Goal: Communication & Community: Answer question/provide support

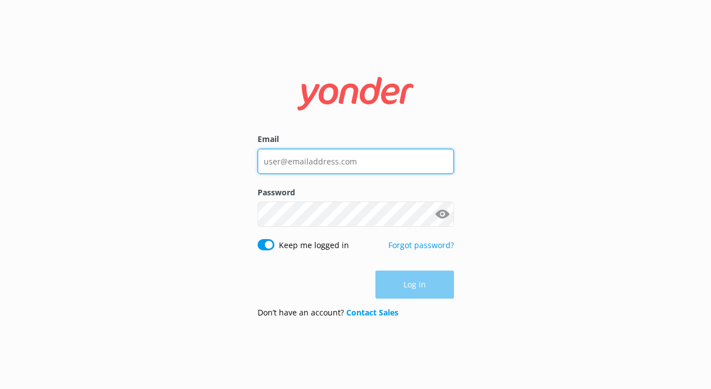
click at [326, 166] on input "Email" at bounding box center [356, 161] width 196 height 25
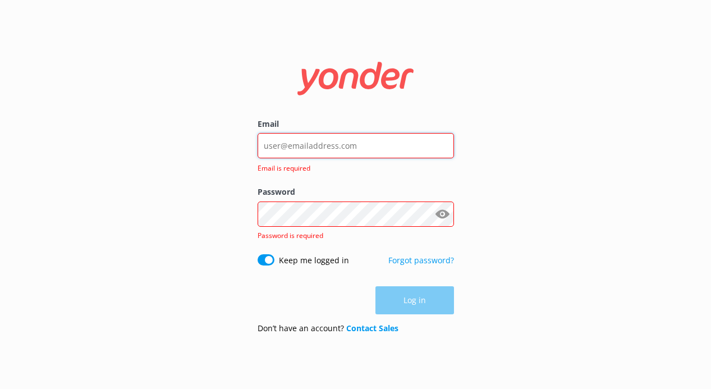
type input "[PERSON_NAME][EMAIL_ADDRESS][DOMAIN_NAME]"
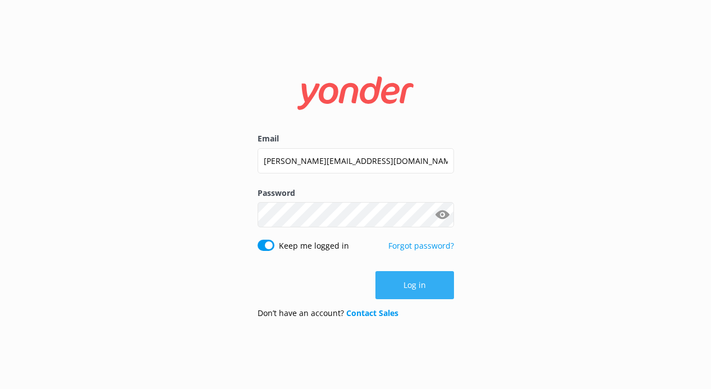
click at [410, 292] on button "Log in" at bounding box center [414, 285] width 79 height 28
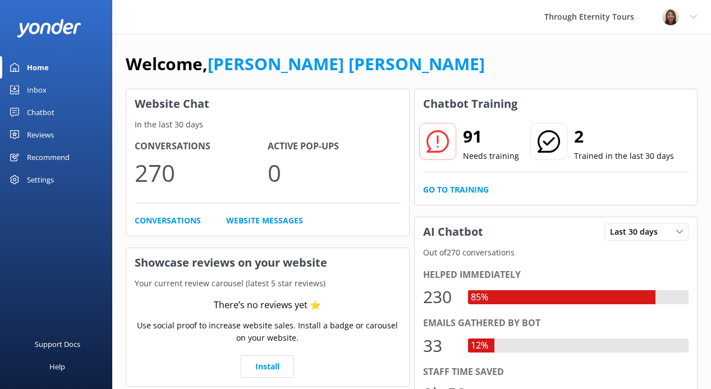
click at [65, 85] on link "Inbox" at bounding box center [56, 90] width 112 height 22
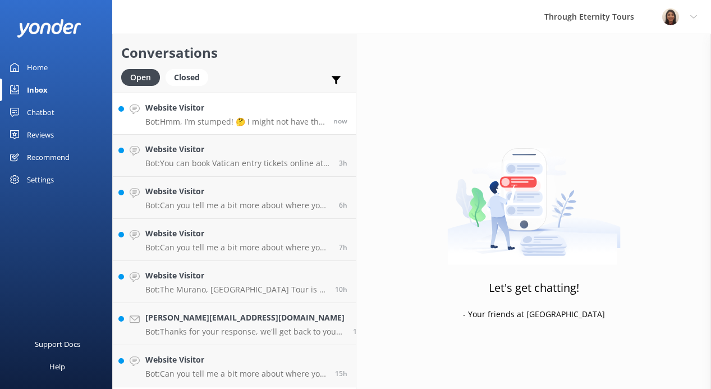
click at [242, 113] on h4 "Website Visitor" at bounding box center [235, 108] width 180 height 12
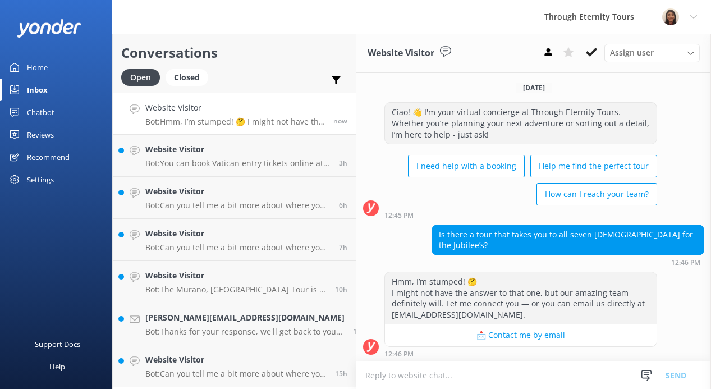
click at [435, 371] on textarea at bounding box center [533, 374] width 355 height 27
paste textarea "Hello, my name is [PERSON_NAME] from Through Eternity Tours. Thank you for your…"
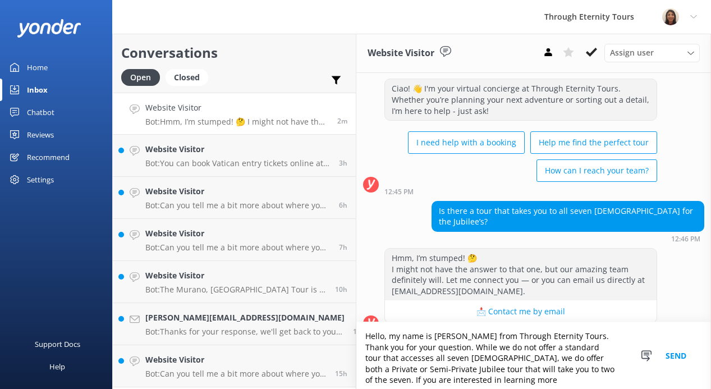
scroll to position [30, 0]
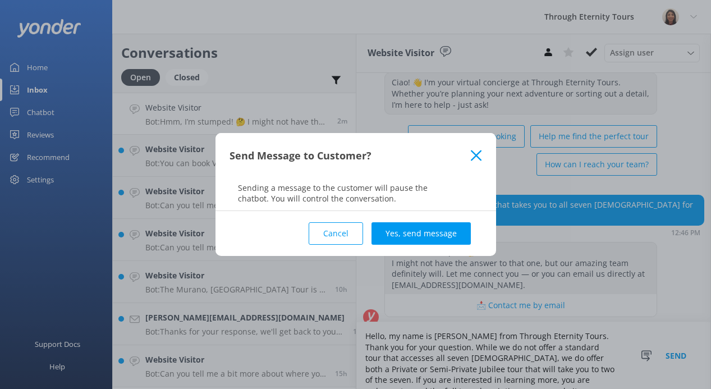
type textarea "Hello, my name is [PERSON_NAME] from Through Eternity Tours. Thank you for your…"
click at [333, 236] on button "Cancel" at bounding box center [336, 233] width 54 height 22
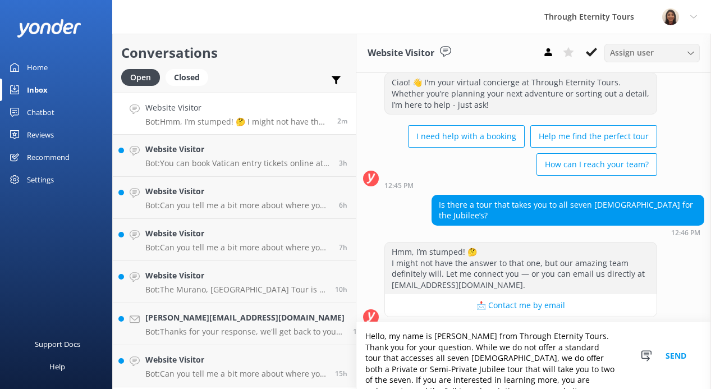
click at [621, 56] on span "Assign user" at bounding box center [632, 53] width 44 height 12
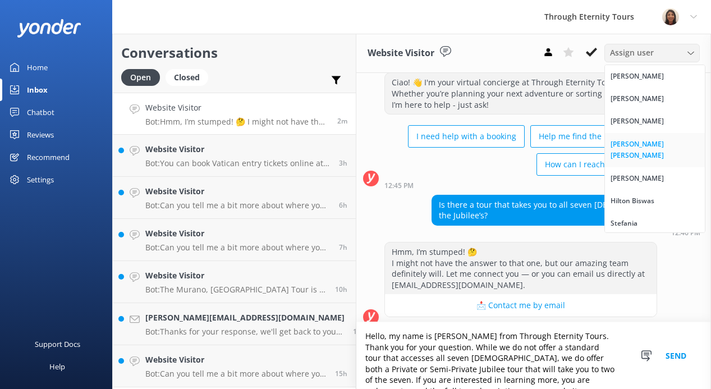
click at [626, 141] on div "[PERSON_NAME] [PERSON_NAME]" at bounding box center [655, 150] width 89 height 23
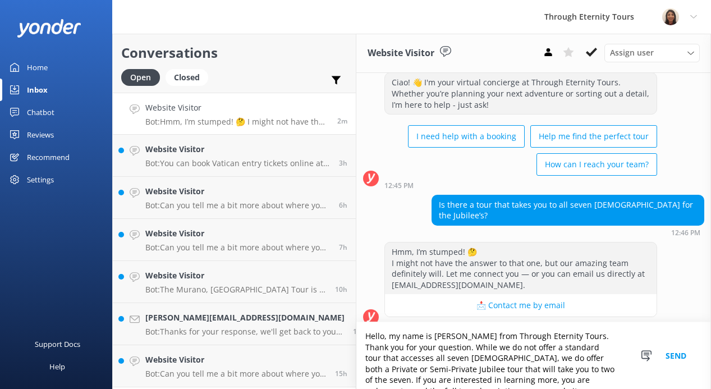
click at [681, 357] on button "Send" at bounding box center [676, 355] width 42 height 67
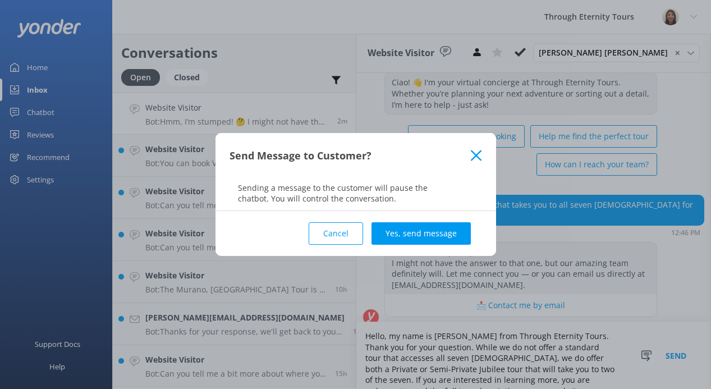
scroll to position [54, 0]
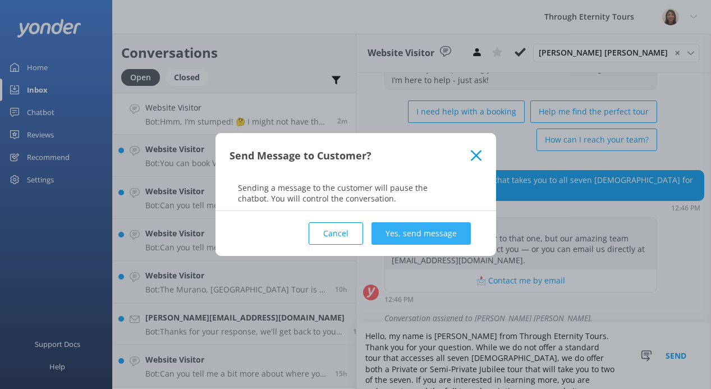
click at [442, 227] on button "Yes, send message" at bounding box center [421, 233] width 99 height 22
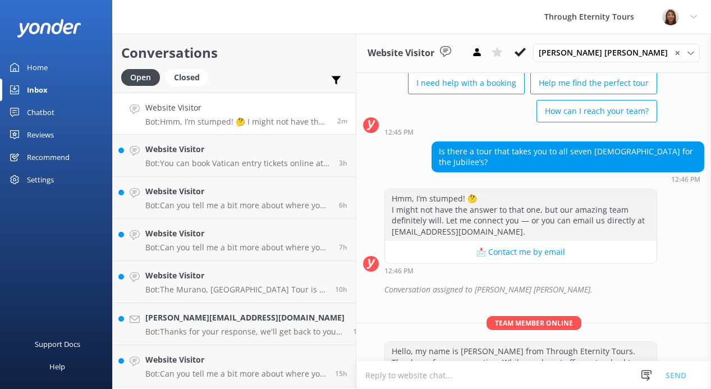
scroll to position [132, 0]
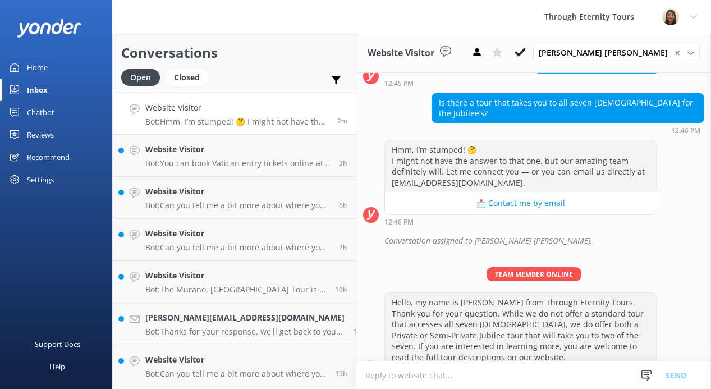
click at [424, 378] on textarea at bounding box center [533, 374] width 355 height 27
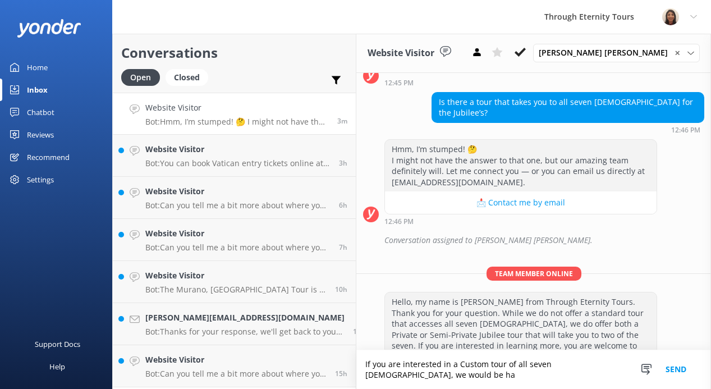
scroll to position [143, 0]
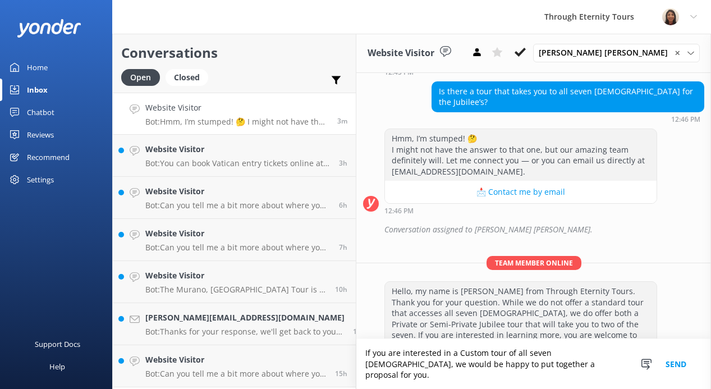
type textarea "If you are interested in a Custom tour of all seven [DEMOGRAPHIC_DATA], we woul…"
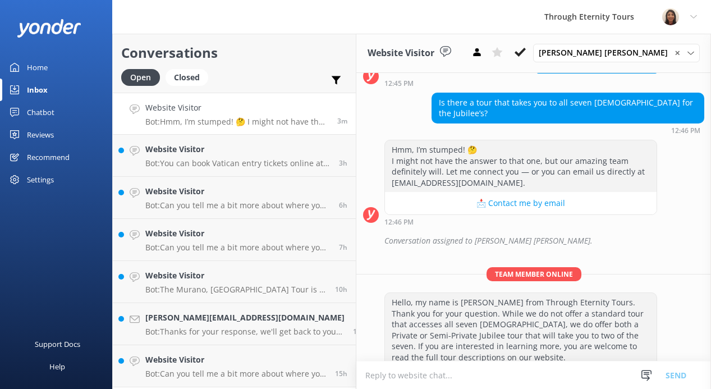
scroll to position [166, 0]
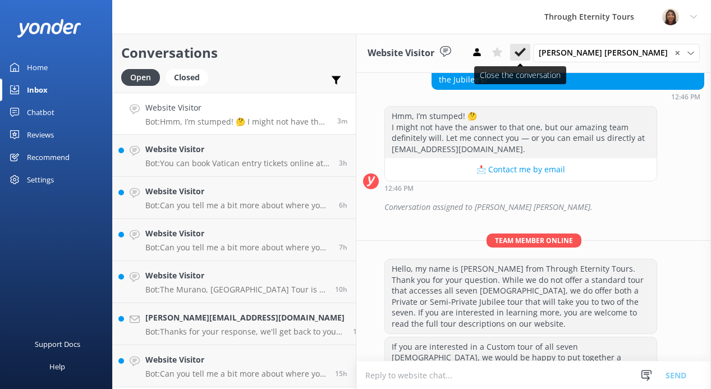
click at [526, 54] on icon at bounding box center [520, 52] width 11 height 11
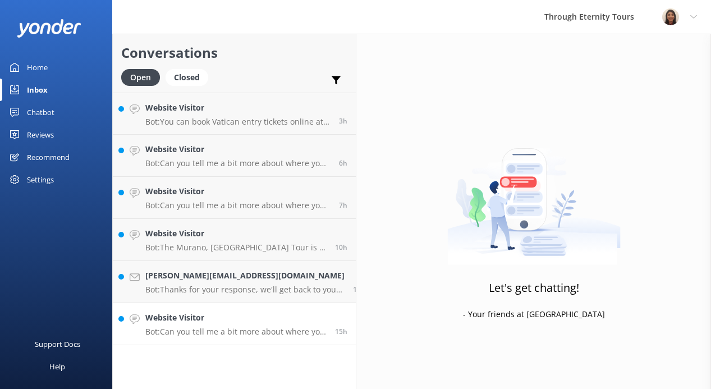
click at [201, 334] on p "Bot: Can you tell me a bit more about where you are going? We have an amazing a…" at bounding box center [235, 332] width 181 height 10
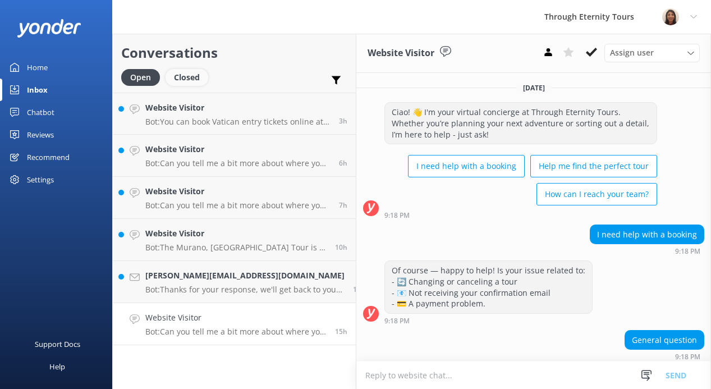
click at [198, 80] on div "Closed" at bounding box center [187, 77] width 43 height 17
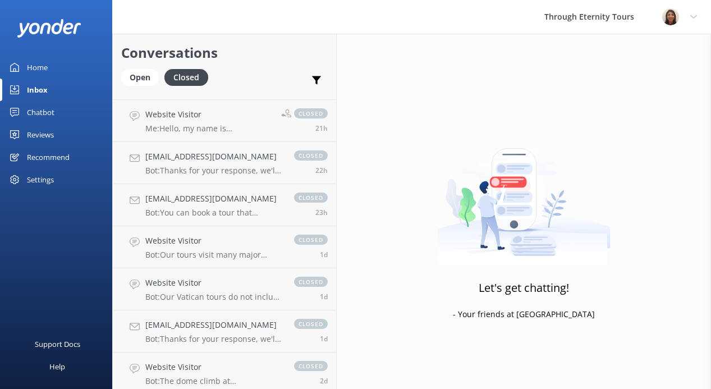
scroll to position [350, 0]
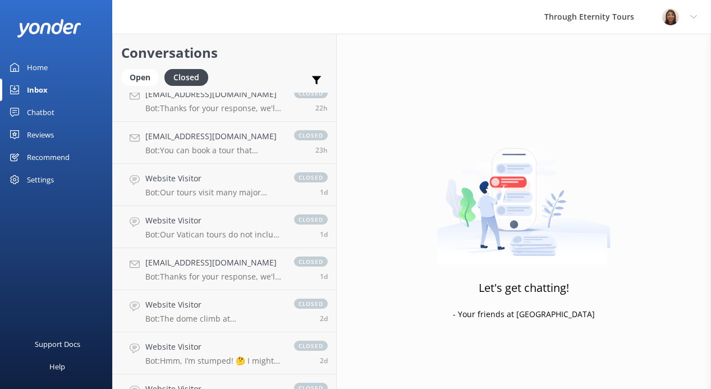
click at [203, 187] on div "Website Visitor Bot: Our tours visit many major [DEMOGRAPHIC_DATA] in [GEOGRAPH…" at bounding box center [213, 184] width 137 height 25
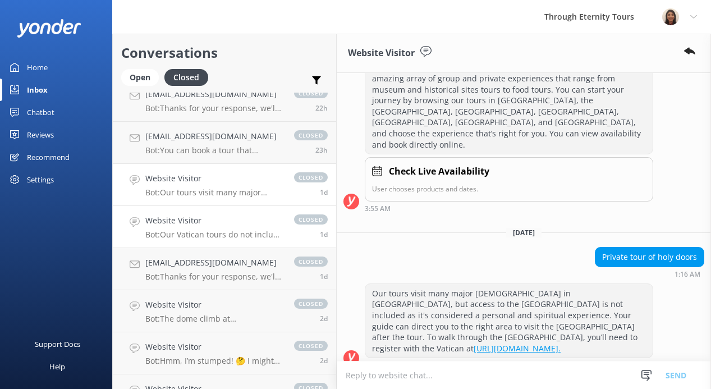
scroll to position [208, 0]
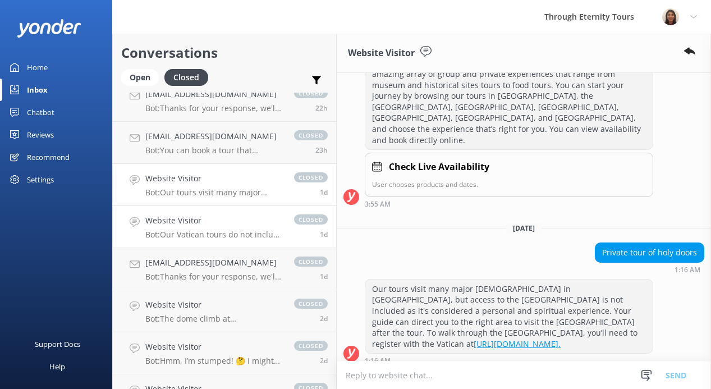
click at [200, 228] on div "Website Visitor Bot: Our Vatican tours do not include bus pick-up services. We …" at bounding box center [213, 226] width 137 height 25
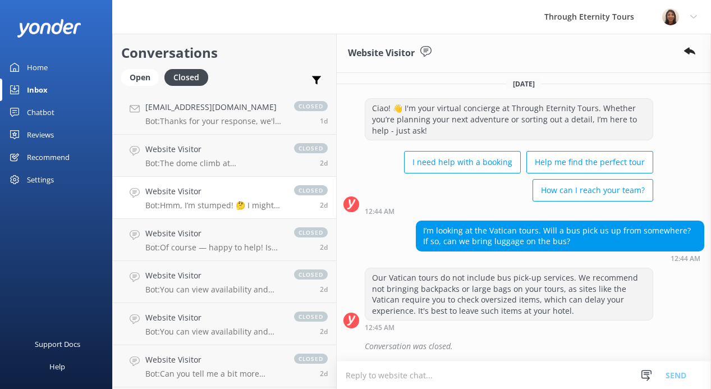
scroll to position [590, 0]
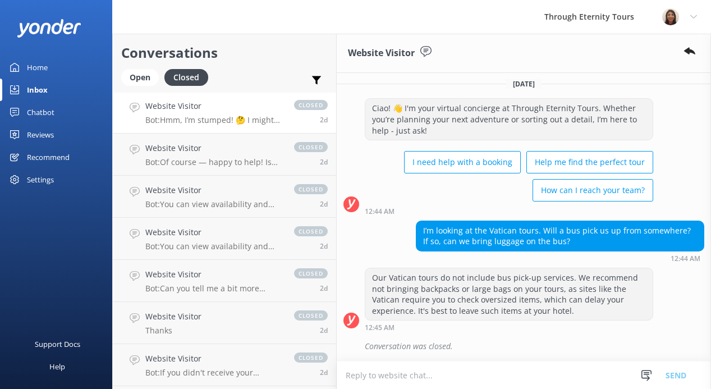
click at [207, 323] on link "Website Visitor Thanks closed 2d" at bounding box center [224, 323] width 223 height 42
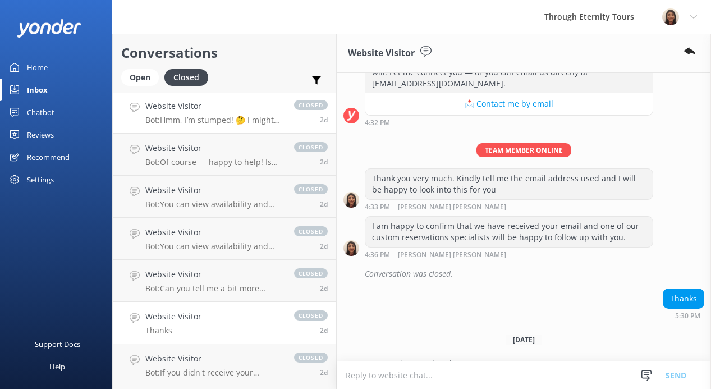
scroll to position [602, 0]
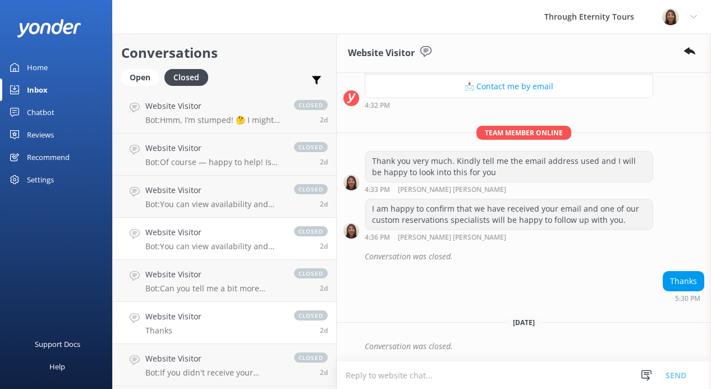
click at [215, 245] on p "Bot: You can view availability and book the Saint Mark’s Basilica Night Tour: E…" at bounding box center [213, 246] width 137 height 10
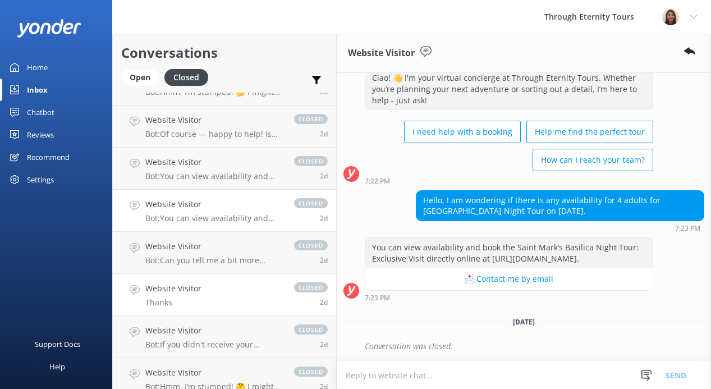
scroll to position [621, 0]
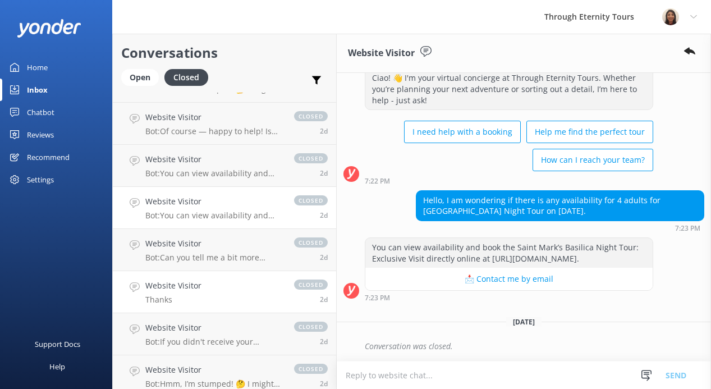
click at [212, 306] on link "Website Visitor Thanks closed 2d" at bounding box center [224, 292] width 223 height 42
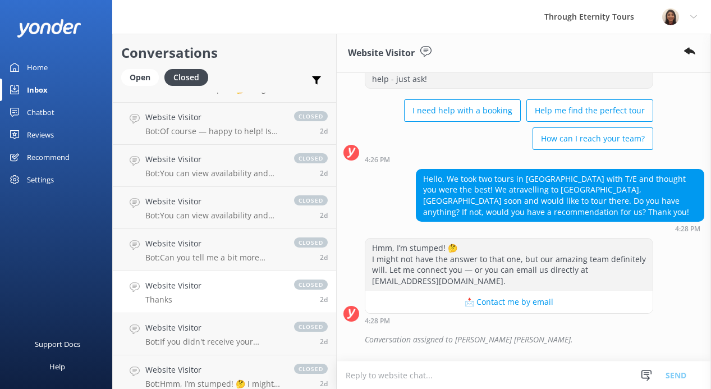
scroll to position [602, 0]
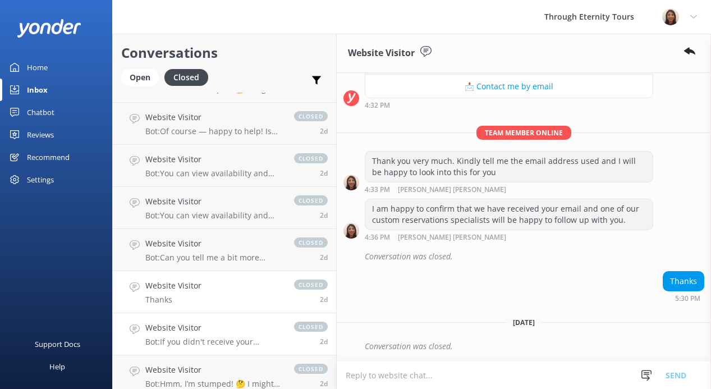
click at [204, 341] on p "Bot: If you didn't receive your confirmation email, you can contact the team at…" at bounding box center [213, 342] width 137 height 10
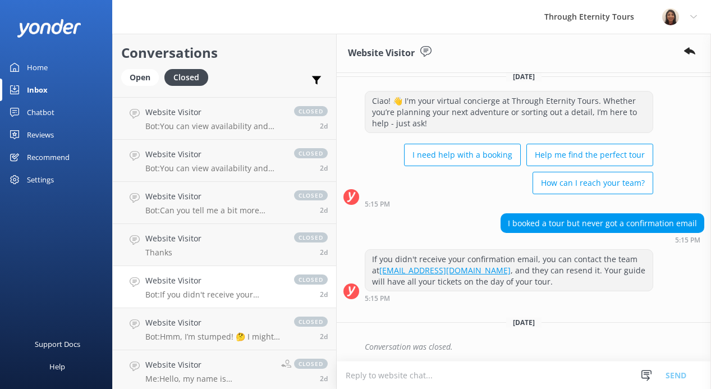
scroll to position [669, 0]
click at [204, 341] on link "Website Visitor Bot: Hmm, I’m stumped! 🤔 I might not have the answer to that on…" at bounding box center [224, 328] width 223 height 42
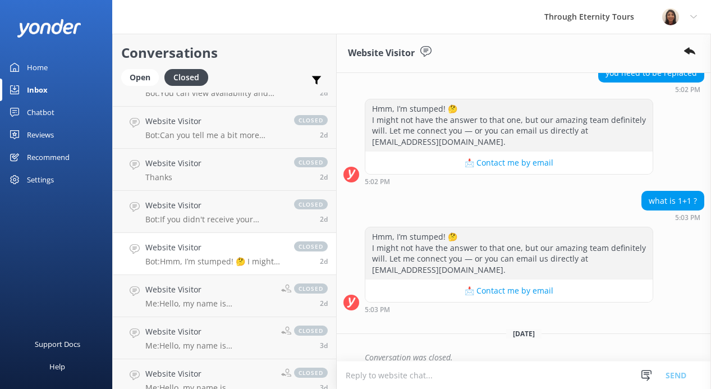
scroll to position [748, 0]
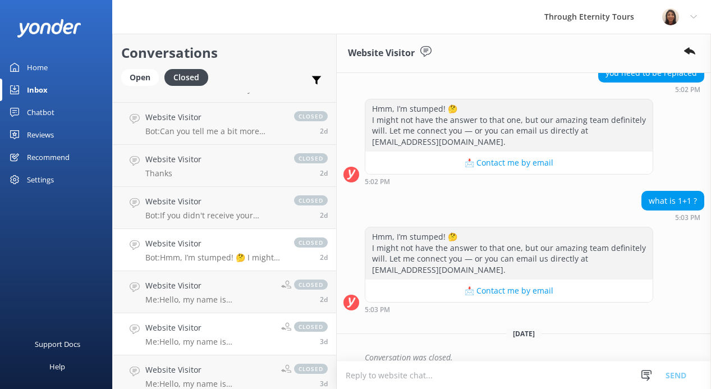
click at [199, 337] on p "Me: Hello, my name is [PERSON_NAME] from Through Eternity Tours. How can I assi…" at bounding box center [208, 342] width 127 height 10
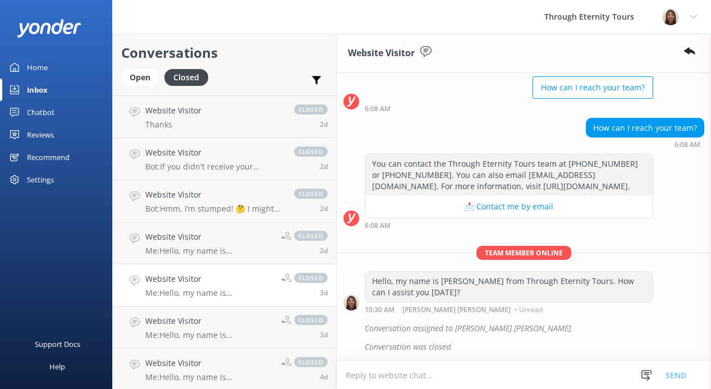
scroll to position [799, 0]
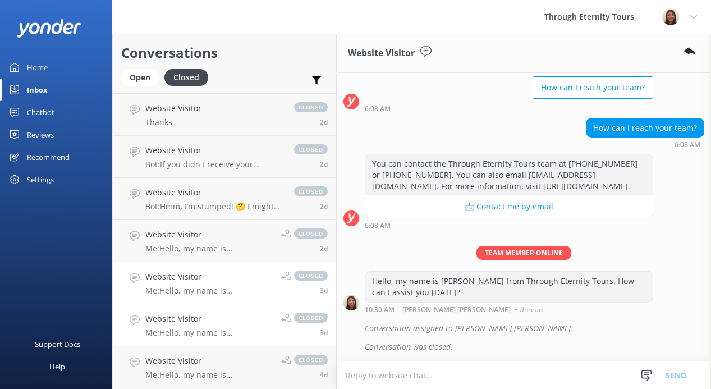
click at [205, 311] on link "Website Visitor Me: Hello, my name is [PERSON_NAME] from Through Eternity Tours…" at bounding box center [224, 325] width 223 height 42
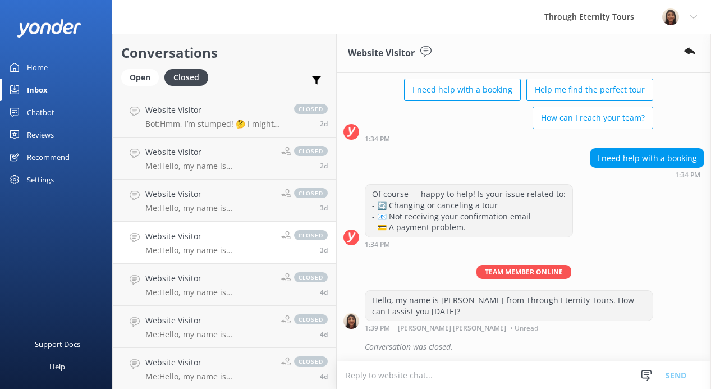
scroll to position [899, 0]
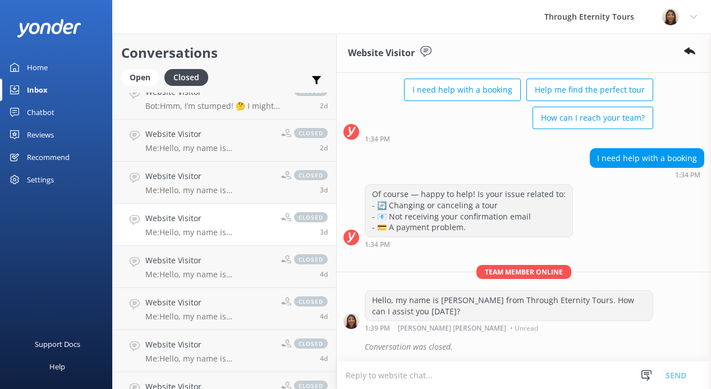
click at [205, 311] on div "Website Visitor Me: Hello, my name is [PERSON_NAME] from Through Eternity Tours…" at bounding box center [208, 308] width 127 height 25
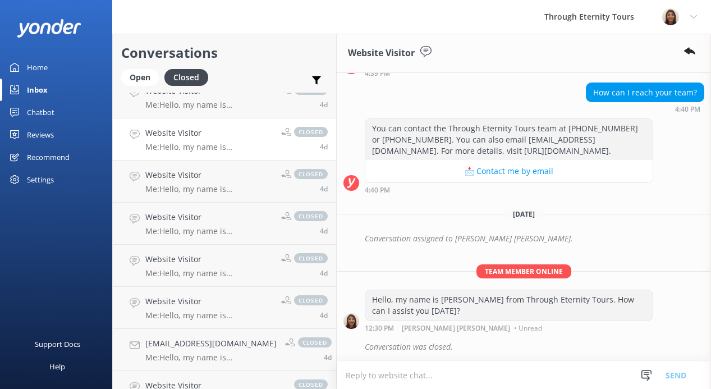
click at [205, 311] on p "Me: Hello, my name is [PERSON_NAME] from Through Eternity Tours. How can I assi…" at bounding box center [208, 315] width 127 height 10
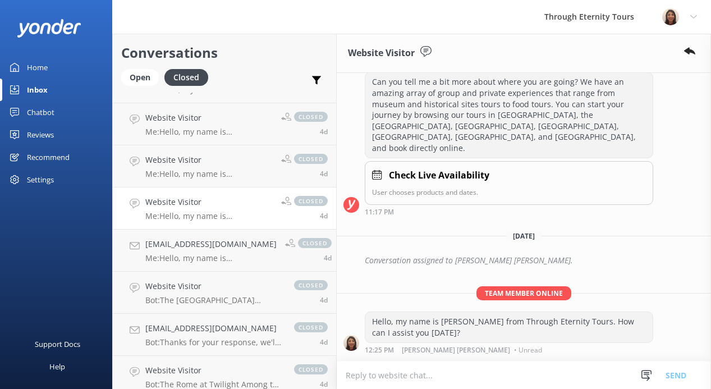
click at [205, 311] on link "Website Visitor Bot: The [GEOGRAPHIC_DATA][PERSON_NAME]'s may be subject to uns…" at bounding box center [224, 293] width 223 height 42
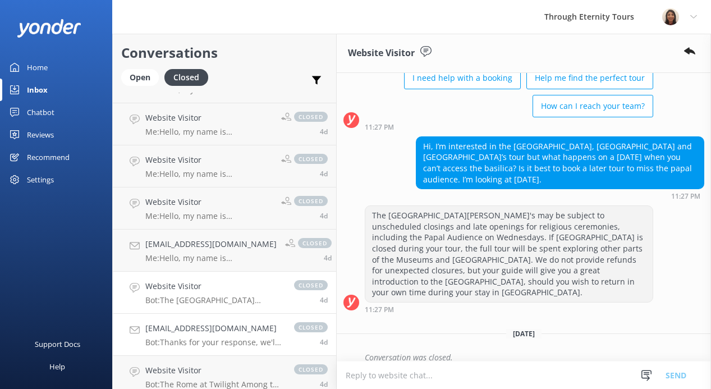
click at [205, 333] on h4 "[EMAIL_ADDRESS][DOMAIN_NAME]" at bounding box center [213, 328] width 137 height 12
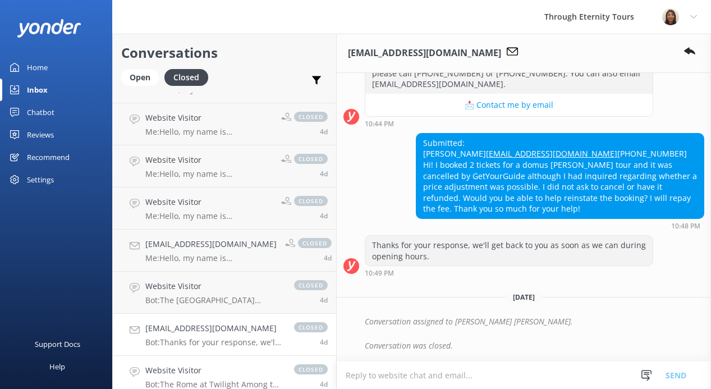
click at [199, 366] on h4 "Website Visitor" at bounding box center [213, 370] width 137 height 12
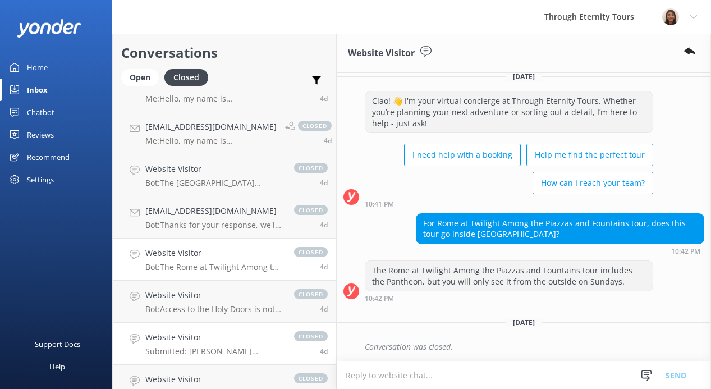
click at [204, 333] on h4 "Website Visitor" at bounding box center [213, 337] width 137 height 12
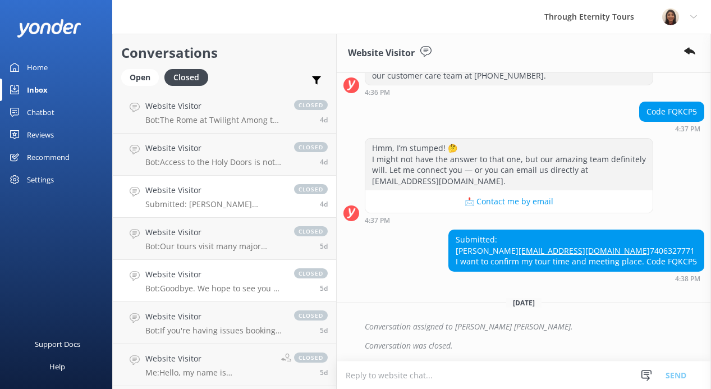
click at [206, 274] on h4 "Website Visitor" at bounding box center [213, 274] width 137 height 12
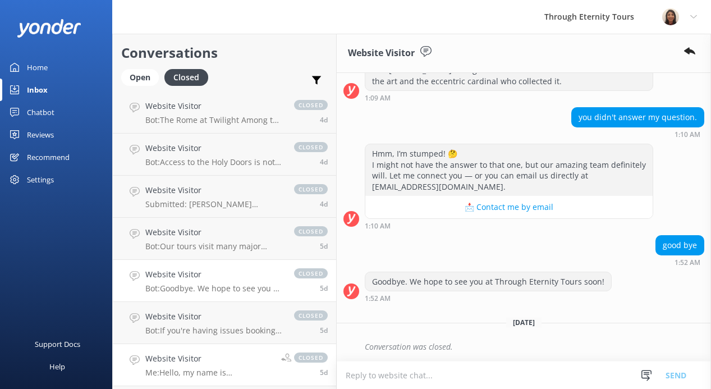
click at [188, 357] on h4 "Website Visitor" at bounding box center [208, 358] width 127 height 12
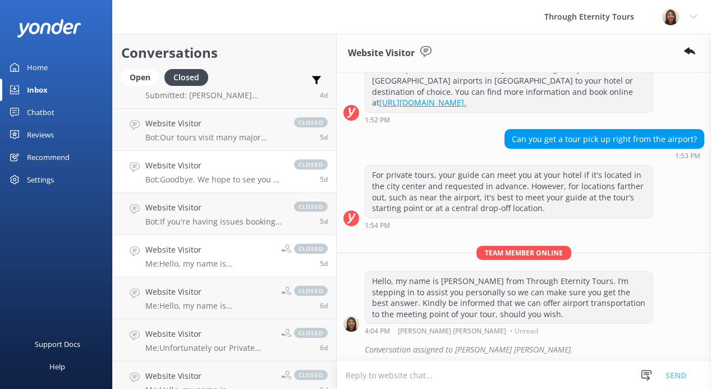
click at [206, 271] on link "Website Visitor Me: Hello, my name is [PERSON_NAME] from Through Eternity Tours…" at bounding box center [224, 256] width 223 height 42
click at [204, 302] on p "Me: Hello, my name is [PERSON_NAME] from Through Eternity Tours. Thank you for …" at bounding box center [208, 306] width 127 height 10
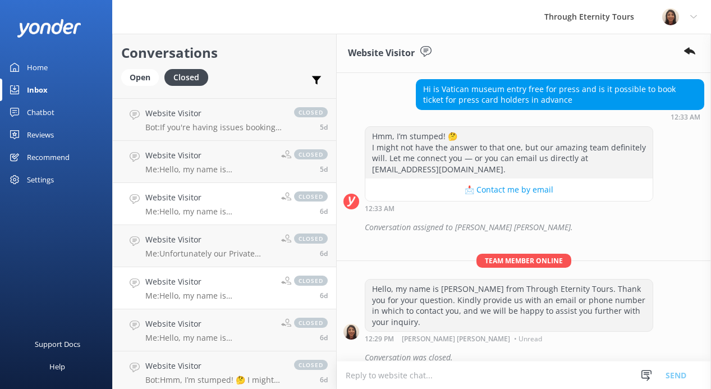
click at [228, 276] on h4 "Website Visitor" at bounding box center [208, 282] width 127 height 12
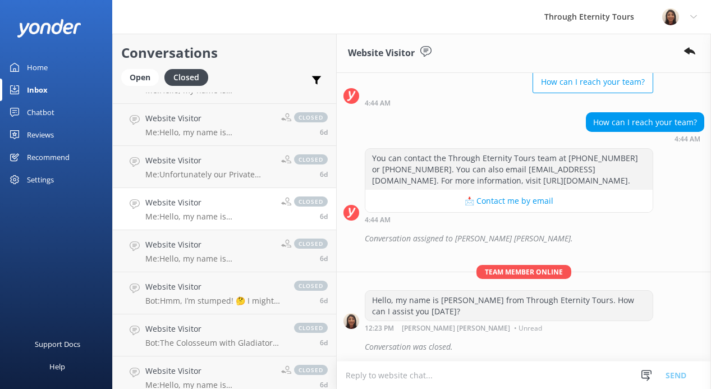
click at [228, 276] on link "Website Visitor Bot: Hmm, I’m stumped! 🤔 I might not have the answer to that on…" at bounding box center [224, 293] width 223 height 42
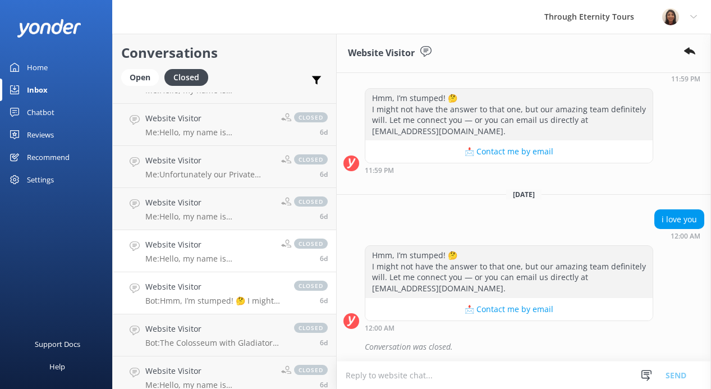
click at [231, 249] on h4 "Website Visitor" at bounding box center [208, 245] width 127 height 12
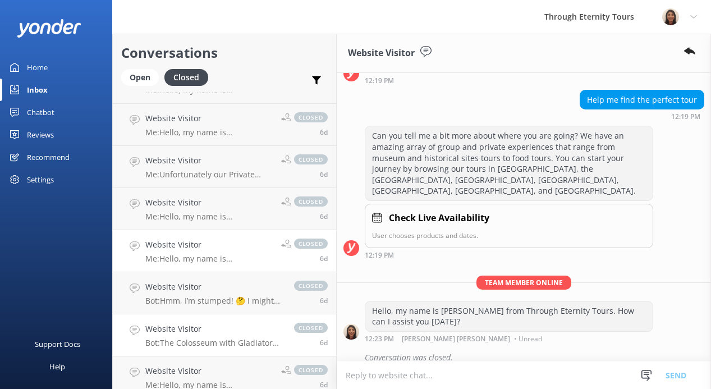
click at [216, 331] on h4 "Website Visitor" at bounding box center [213, 329] width 137 height 12
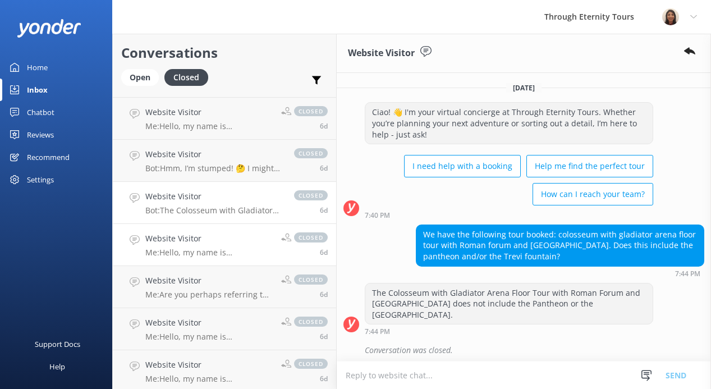
click at [229, 247] on p "Me: Hello, my name is [PERSON_NAME] from Through Eternity Tours. Thank you for …" at bounding box center [208, 252] width 127 height 10
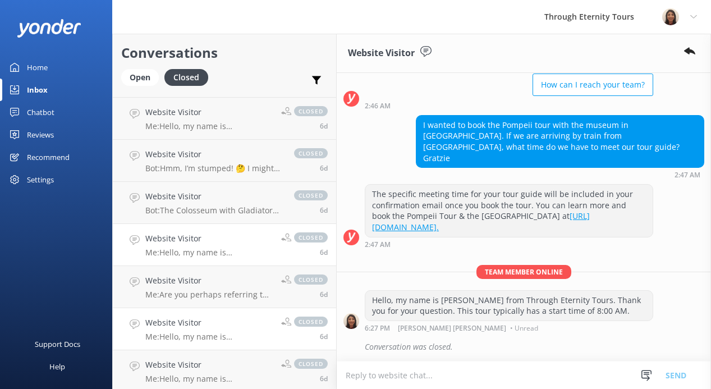
click at [205, 337] on p "Me: Hello, my name is [PERSON_NAME] from Through Eternity Tours. How can I assi…" at bounding box center [208, 337] width 127 height 10
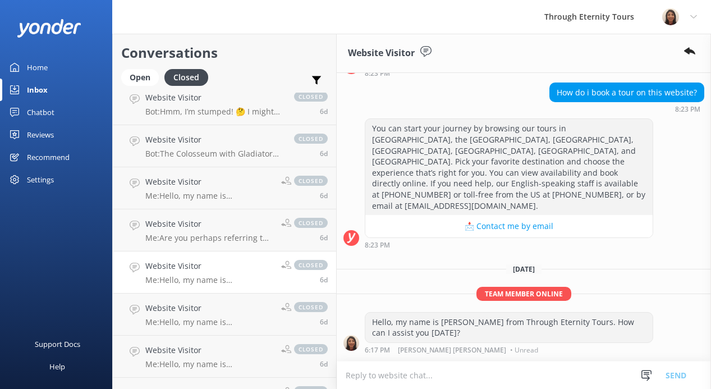
click at [205, 337] on link "Website Visitor Me: Hello, my name is [PERSON_NAME] from Through Eternity Tours…" at bounding box center [224, 357] width 223 height 42
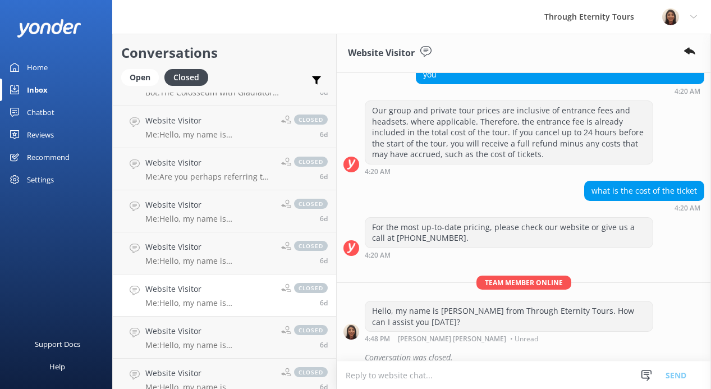
click at [204, 315] on link "Website Visitor Me: Hello, my name is [PERSON_NAME] from Through Eternity Tours…" at bounding box center [224, 295] width 223 height 42
click at [206, 342] on p "Me: Hello, my name is [PERSON_NAME] from Through Eternity Tours. How can I assi…" at bounding box center [208, 345] width 127 height 10
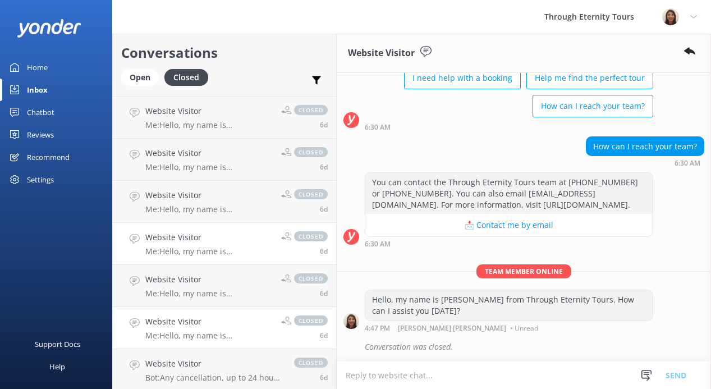
click at [206, 324] on h4 "Website Visitor" at bounding box center [208, 321] width 127 height 12
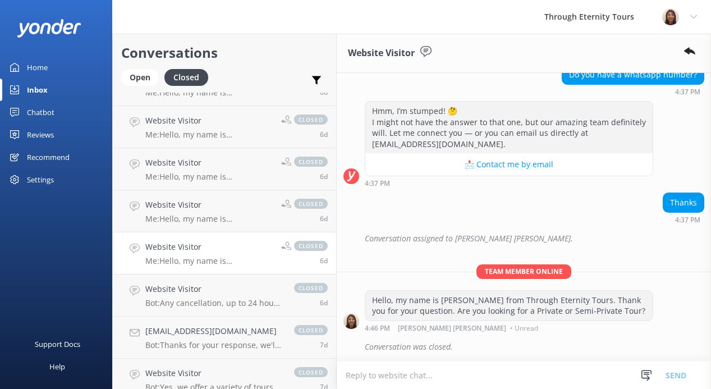
click at [206, 324] on link "[EMAIL_ADDRESS][DOMAIN_NAME] Bot: Thanks for your response, we'll get back to y…" at bounding box center [224, 338] width 223 height 42
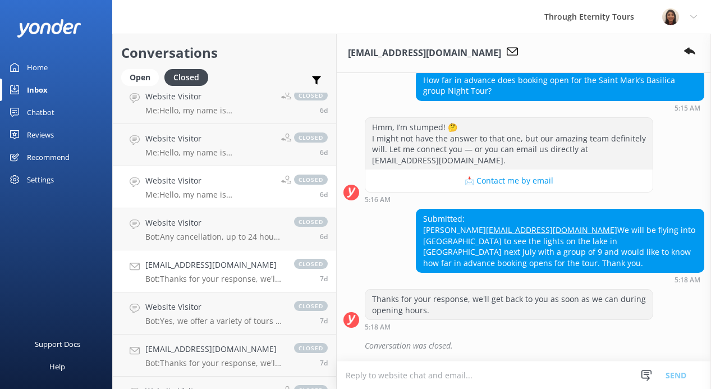
click at [206, 324] on p "Bot: Yes, we offer a variety of tours in [GEOGRAPHIC_DATA]. You might be intere…" at bounding box center [213, 321] width 137 height 10
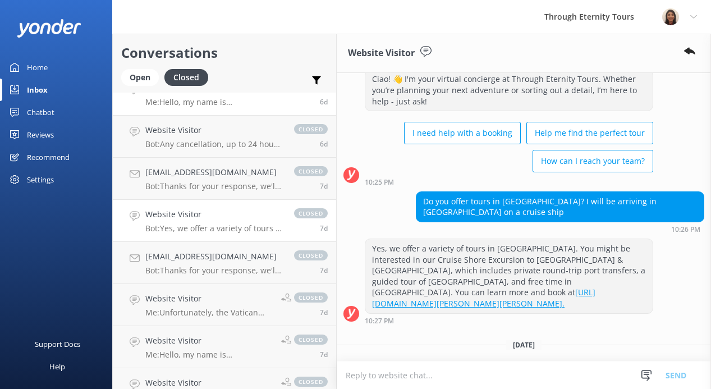
click at [206, 324] on link "Website Visitor Me: Unfortunately, the Vatican night tour is unavailable this s…" at bounding box center [224, 305] width 223 height 42
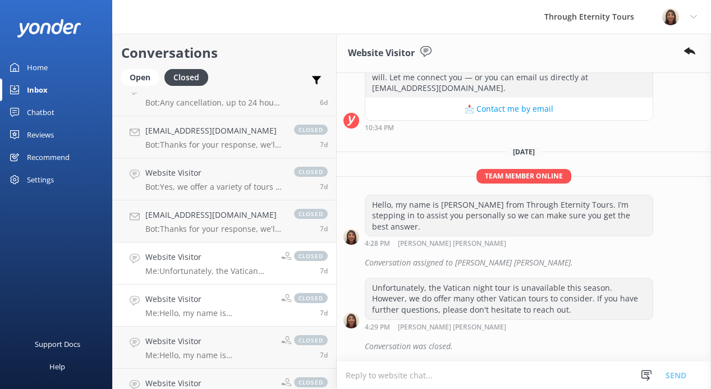
click at [208, 309] on p "Me: Hello, my name is [PERSON_NAME] from Through Eternity Tours. How can I assi…" at bounding box center [208, 313] width 127 height 10
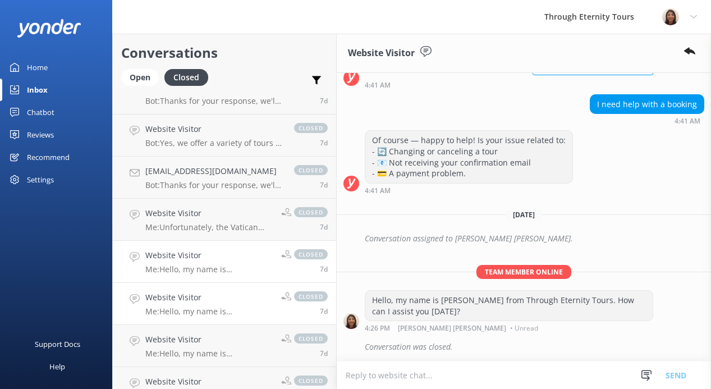
click at [207, 308] on p "Me: Hello, my name is [PERSON_NAME] from Through Eternity Tours. How can I assi…" at bounding box center [208, 311] width 127 height 10
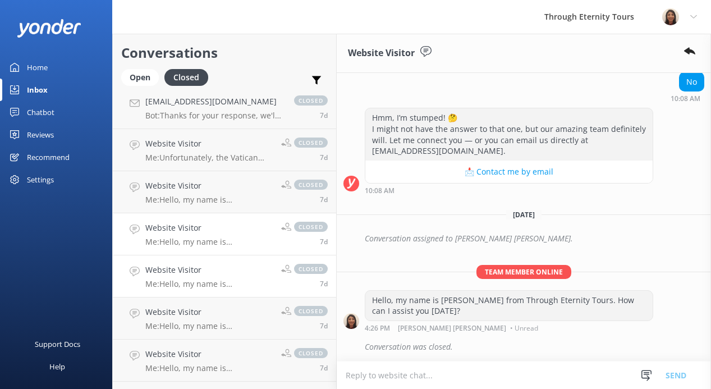
click at [208, 274] on h4 "Website Visitor" at bounding box center [208, 270] width 127 height 12
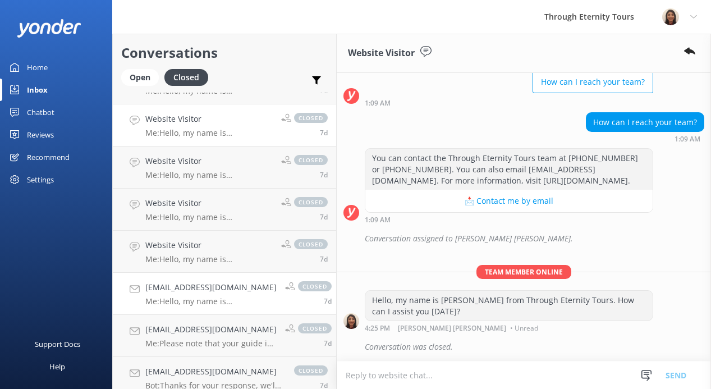
click at [198, 278] on link "[EMAIL_ADDRESS][DOMAIN_NAME] Me: Hello, my name is [PERSON_NAME] from Through E…" at bounding box center [224, 294] width 223 height 42
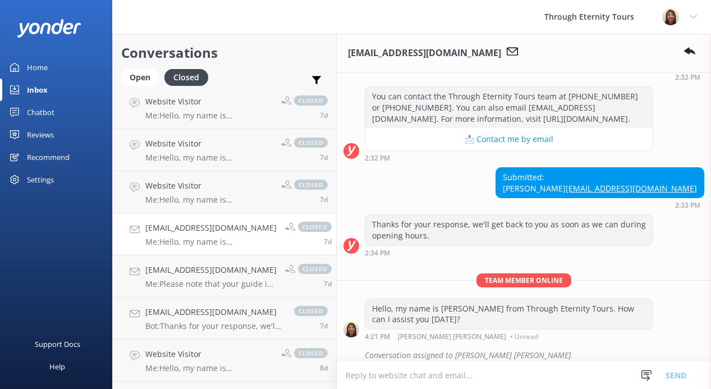
click at [198, 278] on div "[EMAIL_ADDRESS][DOMAIN_NAME] Me: Please note that your guide is wearing blue sh…" at bounding box center [210, 276] width 131 height 25
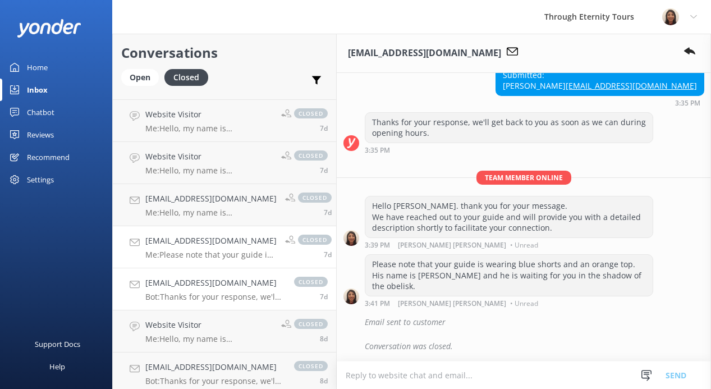
click at [196, 278] on h4 "[EMAIL_ADDRESS][DOMAIN_NAME]" at bounding box center [213, 283] width 137 height 12
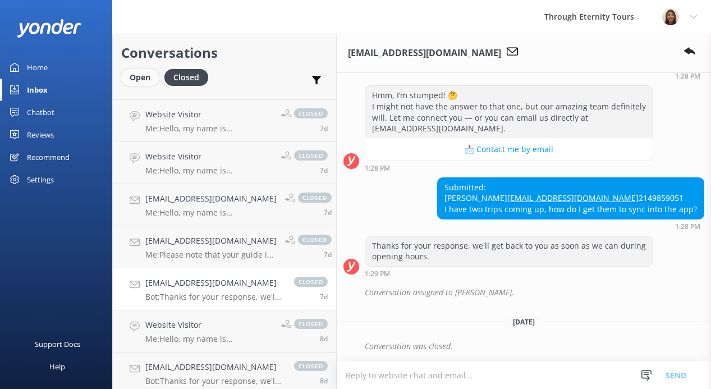
click at [144, 81] on div "Open" at bounding box center [140, 77] width 38 height 17
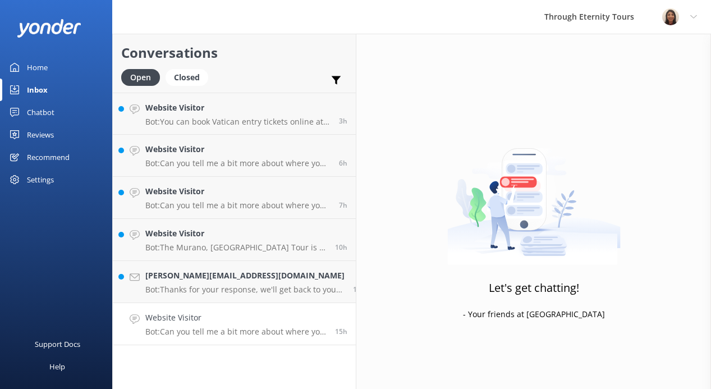
click at [196, 336] on p "Bot: Can you tell me a bit more about where you are going? We have an amazing a…" at bounding box center [235, 332] width 181 height 10
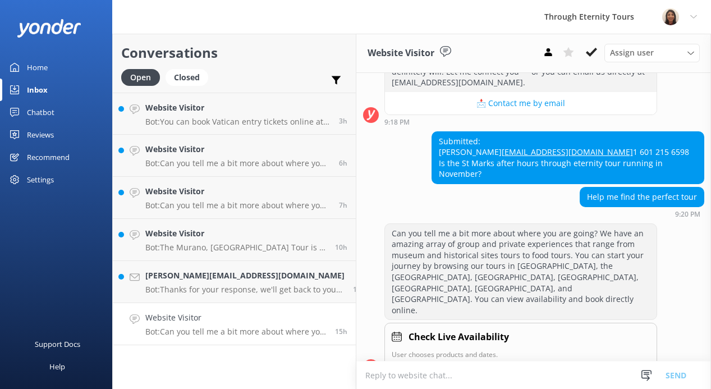
paste textarea "Dear [PERSON_NAME], Thank you for your inquiry and interest in Through Eternity…"
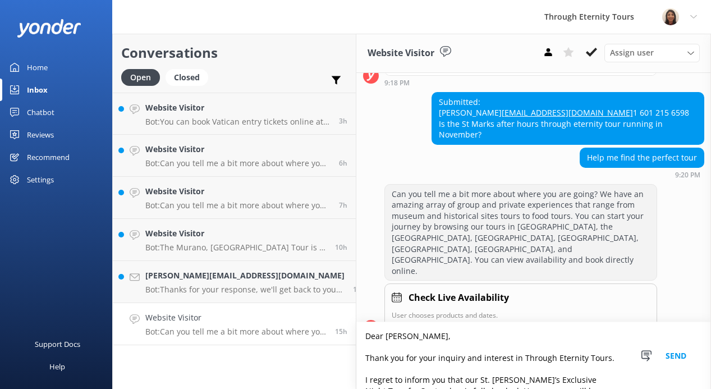
drag, startPoint x: 345, startPoint y: 362, endPoint x: 345, endPoint y: 297, distance: 64.5
click at [356, 297] on div "Website Visitor Assign user [PERSON_NAME] [PERSON_NAME] [PERSON_NAME] Nadya Oks…" at bounding box center [533, 211] width 355 height 355
paste textarea "Hello, my name is [PERSON_NAME] from Through Eternity Tours. Thank you for your…"
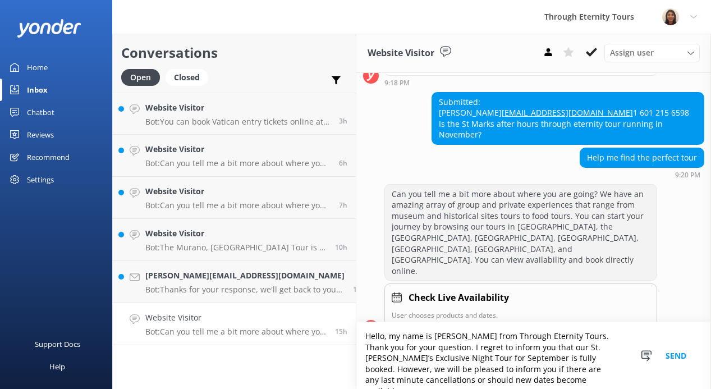
drag, startPoint x: 418, startPoint y: 380, endPoint x: 401, endPoint y: 350, distance: 35.2
click at [401, 350] on textarea "Hello, my name is [PERSON_NAME] from Through Eternity Tours. Thank you for your…" at bounding box center [533, 355] width 355 height 67
paste textarea "Currently, availability for October has not yet been released for our St. [PERS…"
click at [503, 350] on textarea "Hello, my name is [PERSON_NAME] from Through Eternity Tours. Thank you for your…" at bounding box center [533, 355] width 355 height 67
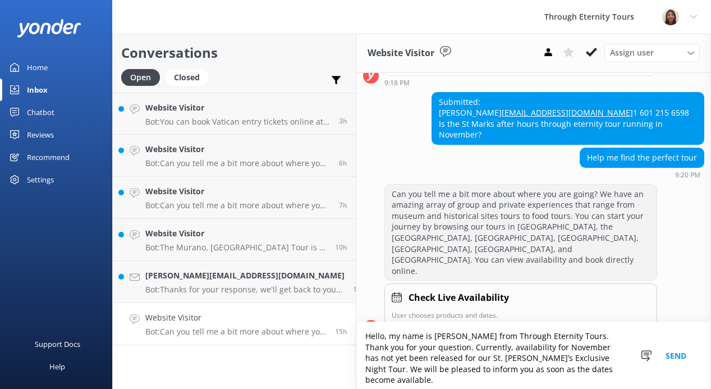
click at [442, 347] on textarea "Hello, my name is [PERSON_NAME] from Through Eternity Tours. Thank you for your…" at bounding box center [533, 355] width 355 height 67
click at [438, 348] on textarea "Hello, my name is [PERSON_NAME] from Through Eternity Tours. Thank you for your…" at bounding box center [533, 355] width 355 height 67
click at [594, 370] on textarea "Hello, my name is [PERSON_NAME] from Through Eternity Tours. Thank you for your…" at bounding box center [533, 355] width 355 height 67
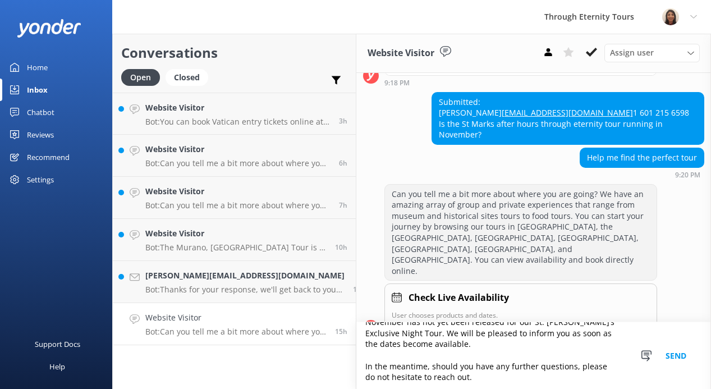
scroll to position [38, 0]
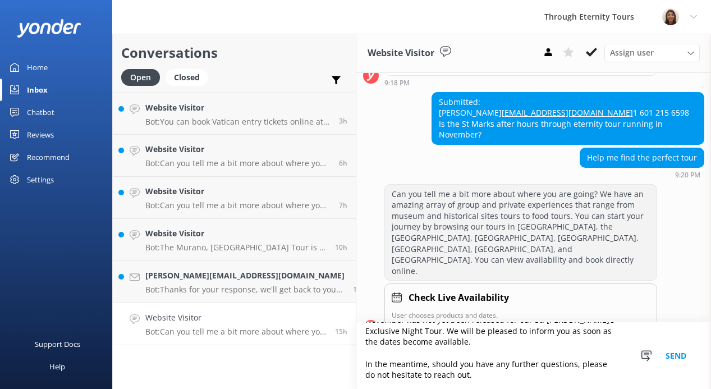
click at [356, 356] on textarea "Hello, my name is [PERSON_NAME] from Through Eternity Tours. Thank you for your…" at bounding box center [533, 355] width 355 height 67
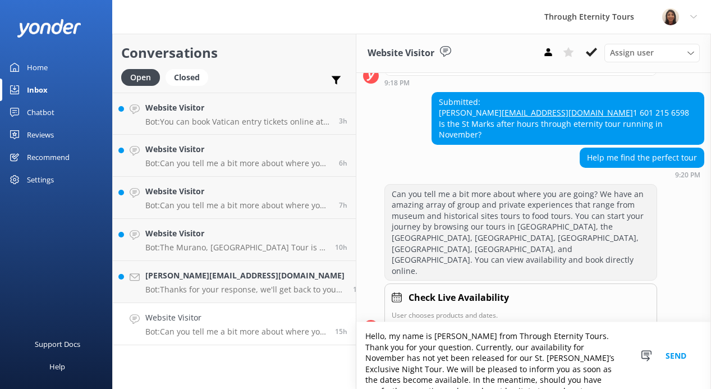
scroll to position [27, 0]
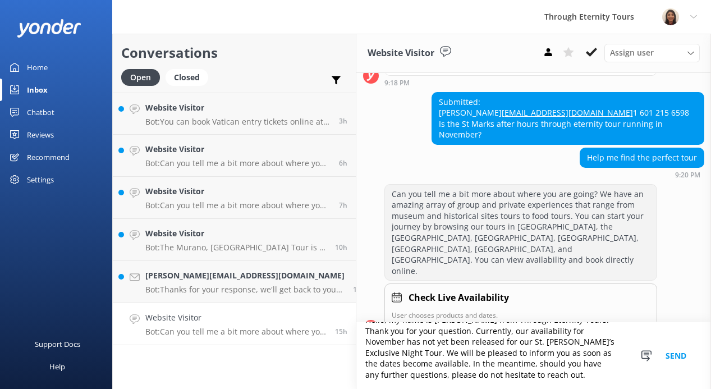
click at [388, 374] on textarea "Hello, my name is [PERSON_NAME] from Through Eternity Tours. Thank you for your…" at bounding box center [533, 355] width 355 height 67
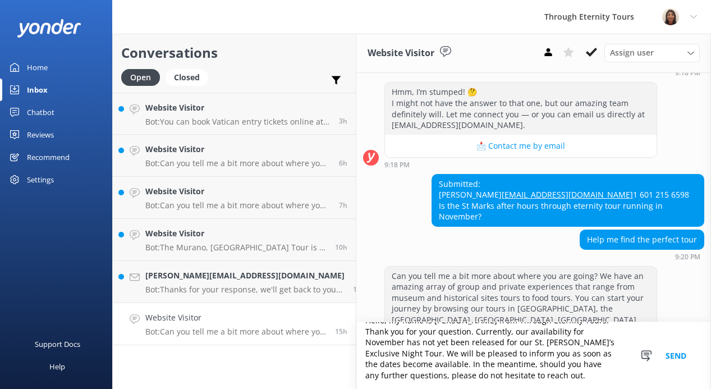
scroll to position [366, 0]
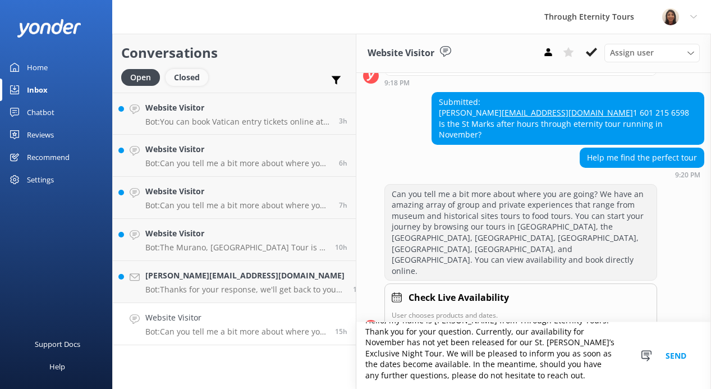
type textarea "Hello, my name is [PERSON_NAME] from Through Eternity Tours. Thank you for your…"
click at [184, 75] on div "Closed" at bounding box center [187, 77] width 43 height 17
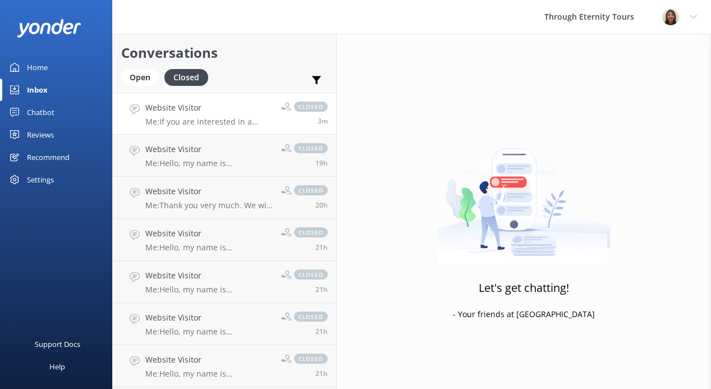
click at [199, 114] on h4 "Website Visitor" at bounding box center [208, 108] width 127 height 12
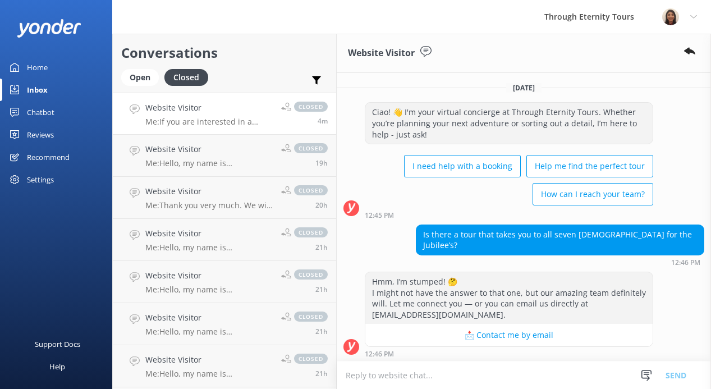
scroll to position [190, 0]
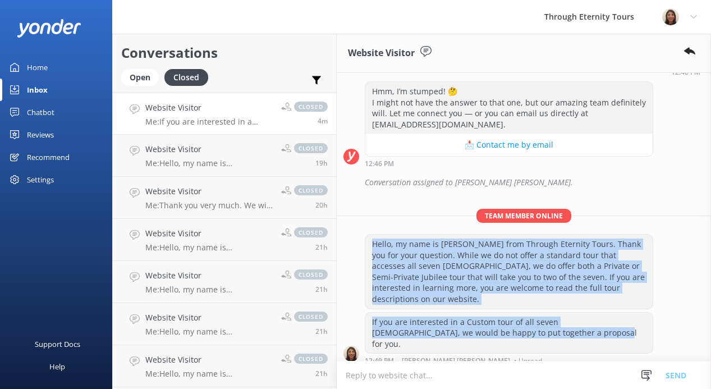
drag, startPoint x: 529, startPoint y: 313, endPoint x: 358, endPoint y: 225, distance: 192.5
click at [358, 225] on div "Team member online Hello, my name is [PERSON_NAME] from Through Eternity Tours.…" at bounding box center [524, 290] width 374 height 162
copy div "Hello, my name is [PERSON_NAME] from Through Eternity Tours. Thank you for your…"
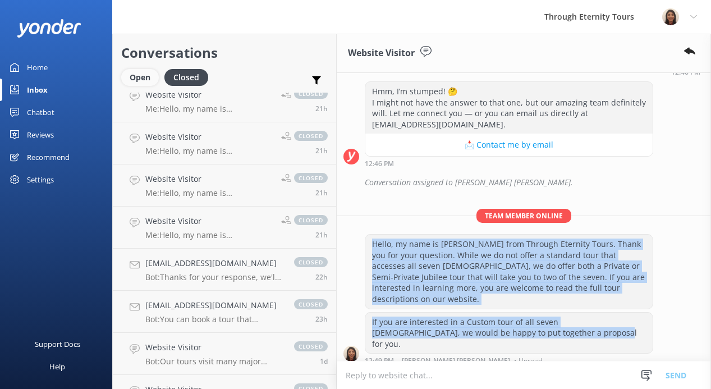
click at [131, 79] on div "Open" at bounding box center [140, 77] width 38 height 17
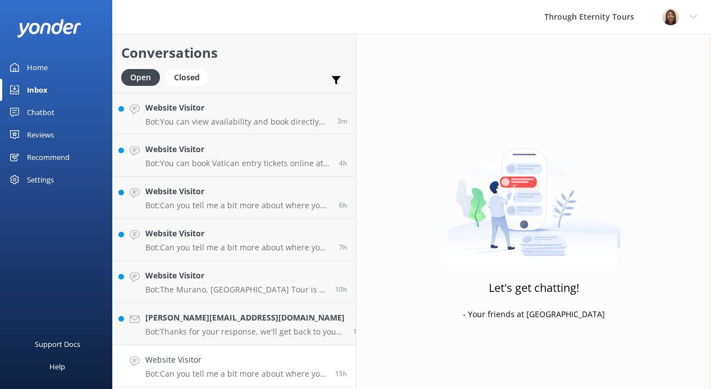
click at [255, 372] on p "Bot: Can you tell me a bit more about where you are going? We have an amazing a…" at bounding box center [235, 374] width 181 height 10
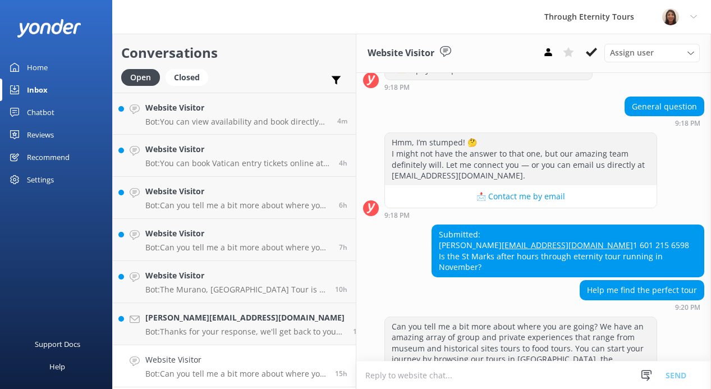
scroll to position [232, 0]
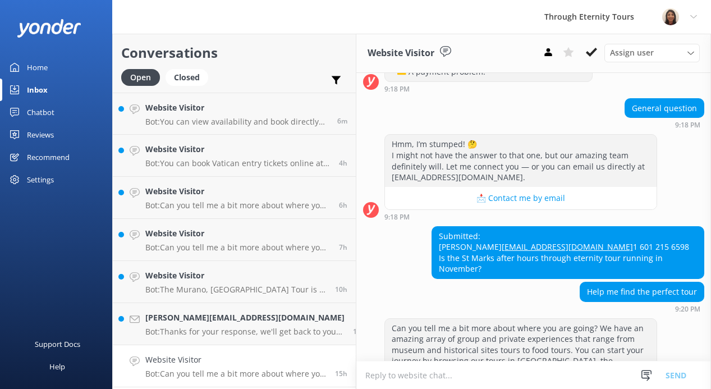
click at [453, 249] on div "Submitted: [PERSON_NAME] [EMAIL_ADDRESS][DOMAIN_NAME] 1 601 215 6598 Is the St …" at bounding box center [568, 253] width 272 height 52
copy div "[PERSON_NAME]"
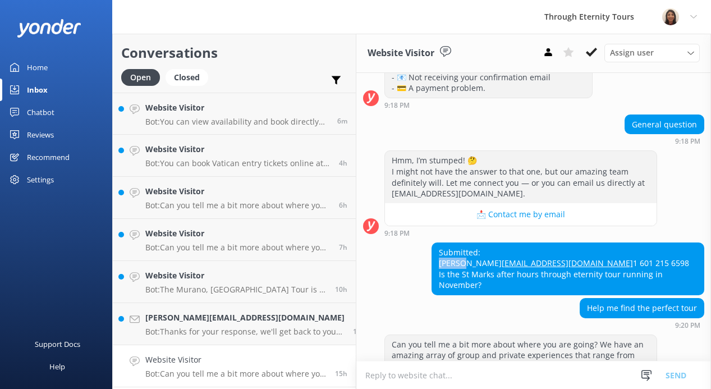
scroll to position [213, 0]
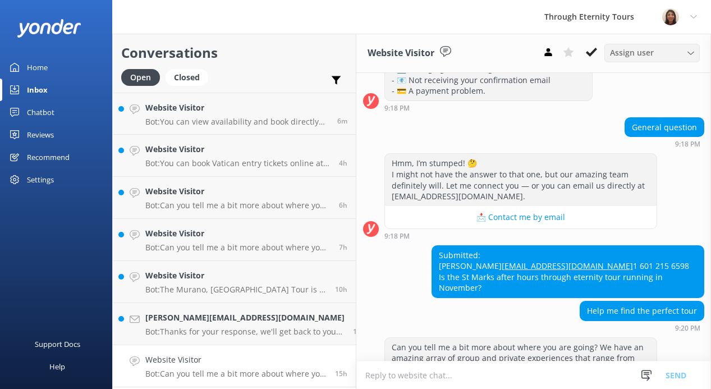
click at [624, 59] on div "Assign user [PERSON_NAME] [PERSON_NAME] [PERSON_NAME] Nadya Oks [PERSON_NAME] […" at bounding box center [651, 53] width 95 height 18
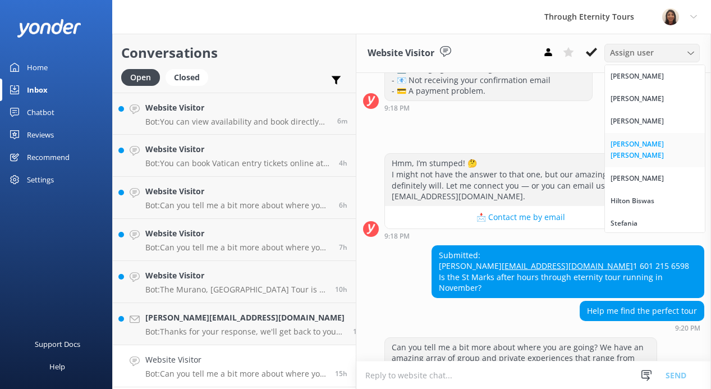
click at [627, 142] on div "[PERSON_NAME] [PERSON_NAME]" at bounding box center [655, 150] width 89 height 23
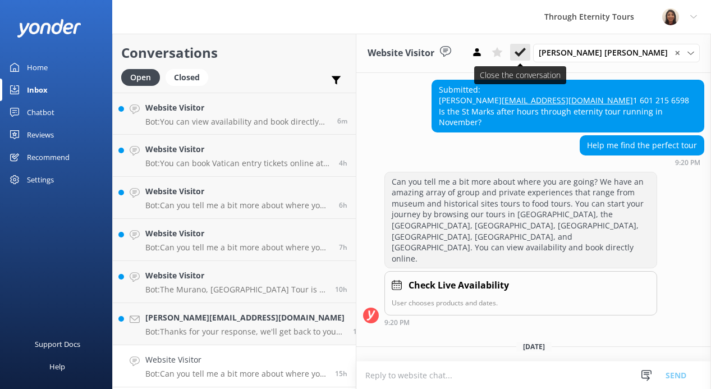
scroll to position [380, 0]
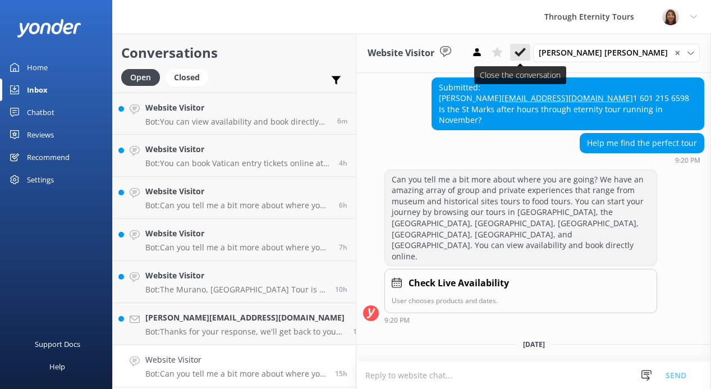
click at [526, 54] on use at bounding box center [520, 52] width 11 height 9
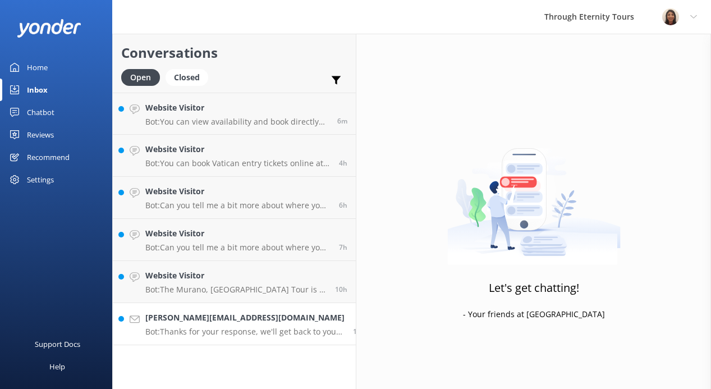
click at [231, 336] on p "Bot: Thanks for your response, we'll get back to you as soon as we can during o…" at bounding box center [244, 332] width 199 height 10
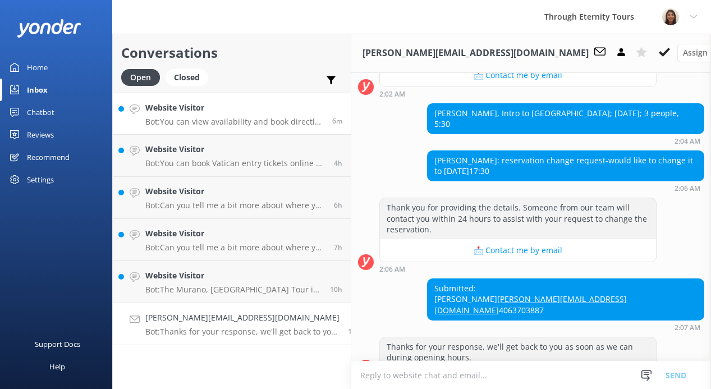
scroll to position [515, 0]
click at [236, 112] on h4 "Website Visitor" at bounding box center [234, 108] width 178 height 12
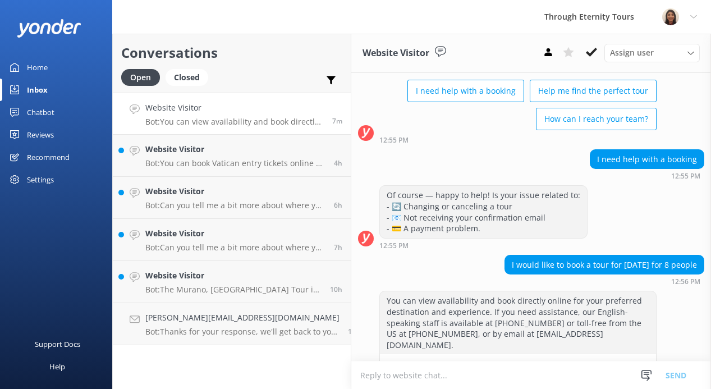
scroll to position [96, 0]
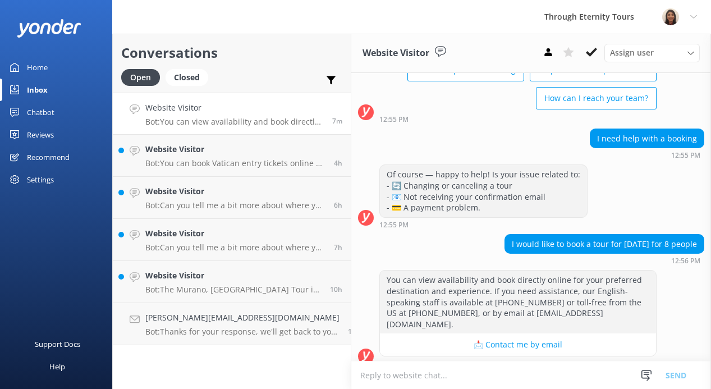
click at [512, 373] on textarea at bounding box center [531, 374] width 360 height 27
paste textarea "Hello, my name is [PERSON_NAME] from Through Eternity Tours. Thank you for your…"
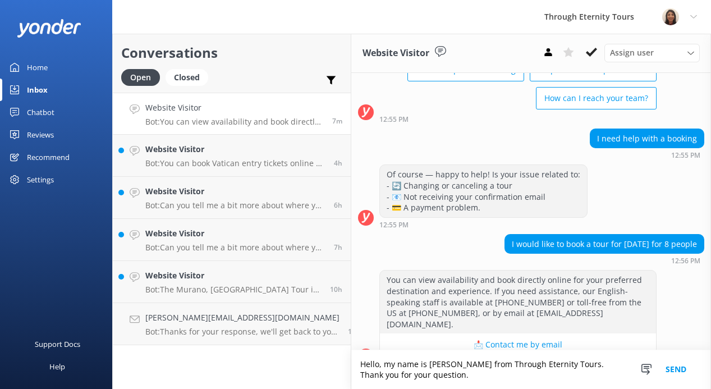
scroll to position [107, 0]
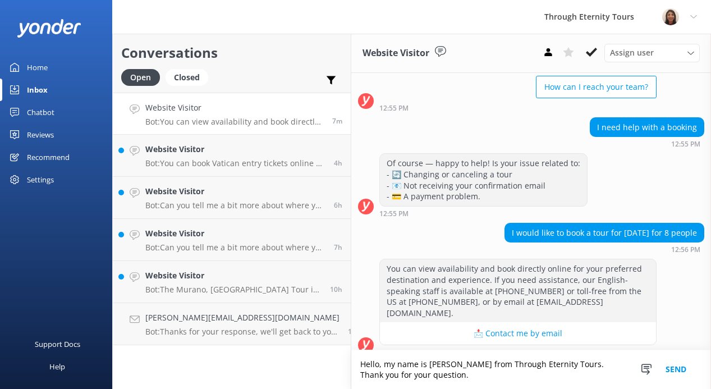
paste textarea "I regret to inform you that our St. [PERSON_NAME]’s Exclusive Night Tour for Se…"
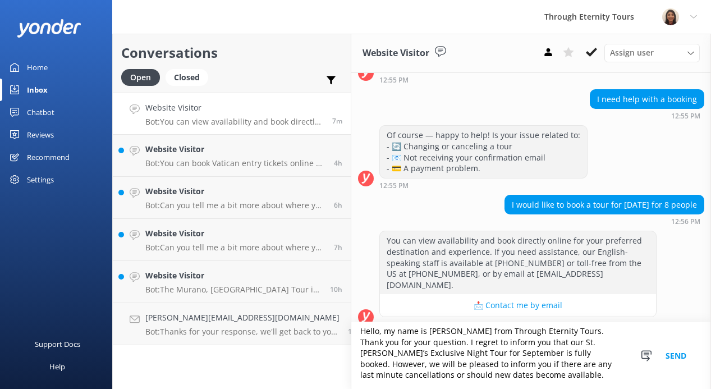
scroll to position [0, 0]
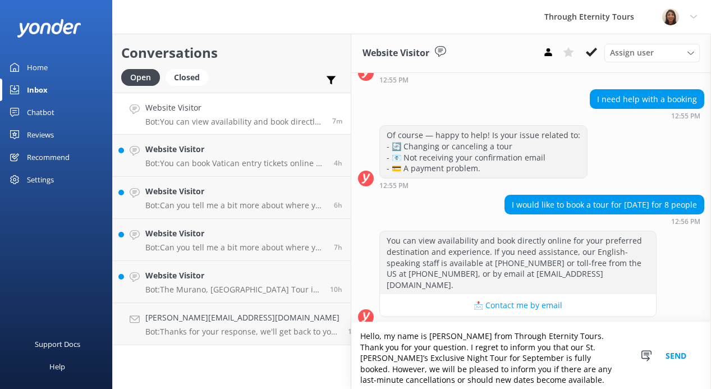
click at [478, 382] on textarea "Hello, my name is [PERSON_NAME] from Through Eternity Tours. Thank you for your…" at bounding box center [531, 355] width 360 height 67
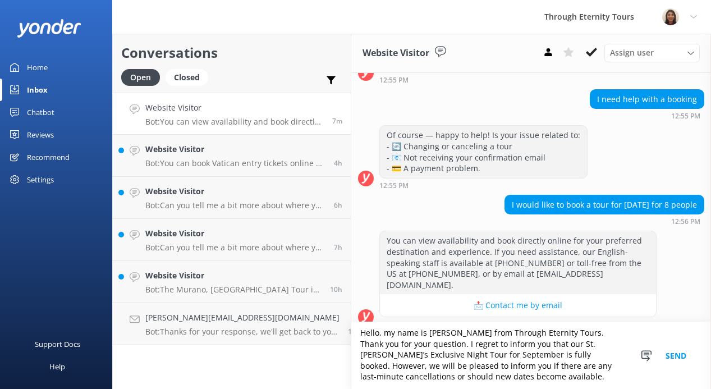
scroll to position [5, 0]
drag, startPoint x: 477, startPoint y: 365, endPoint x: 509, endPoint y: 365, distance: 32.0
click at [509, 365] on textarea "Hello, my name is [PERSON_NAME] from Through Eternity Tours. Thank you for your…" at bounding box center [531, 355] width 360 height 67
click at [527, 380] on textarea "Hello, my name is [PERSON_NAME] from Through Eternity Tours. Thank you for your…" at bounding box center [531, 355] width 360 height 67
click at [539, 369] on textarea "Hello, my name is [PERSON_NAME] from Through Eternity Tours. Thank you for your…" at bounding box center [531, 355] width 360 height 67
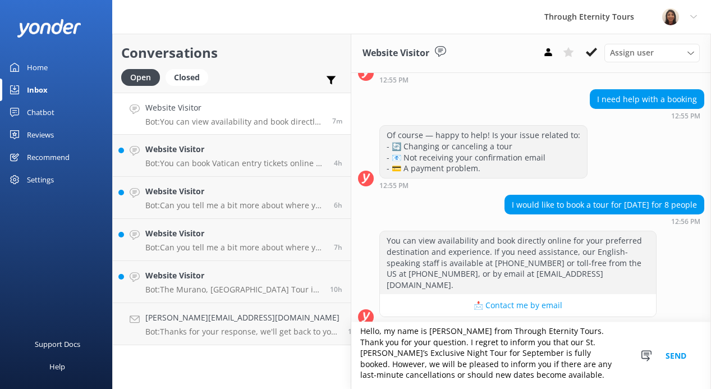
click at [570, 378] on textarea "Hello, my name is [PERSON_NAME] from Through Eternity Tours. Thank you for your…" at bounding box center [531, 355] width 360 height 67
type textarea "Hello, my name is [PERSON_NAME] from Through Eternity Tours. Thank you for your…"
click at [690, 354] on button "Send" at bounding box center [676, 355] width 42 height 67
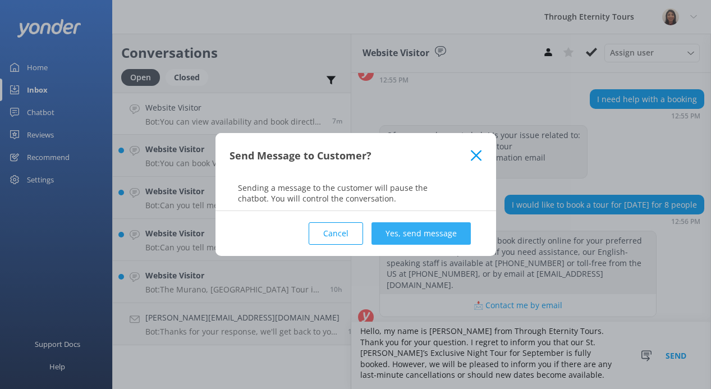
click at [433, 223] on button "Yes, send message" at bounding box center [421, 233] width 99 height 22
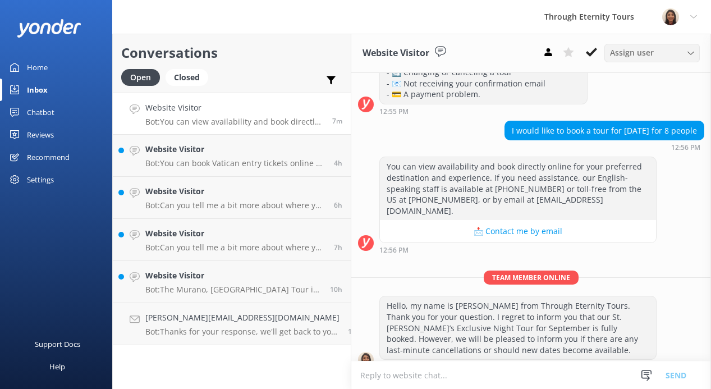
scroll to position [213, 0]
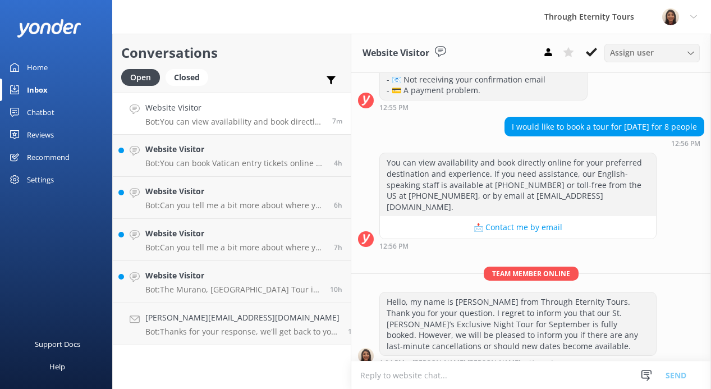
click at [658, 51] on div "Assign user" at bounding box center [652, 53] width 90 height 12
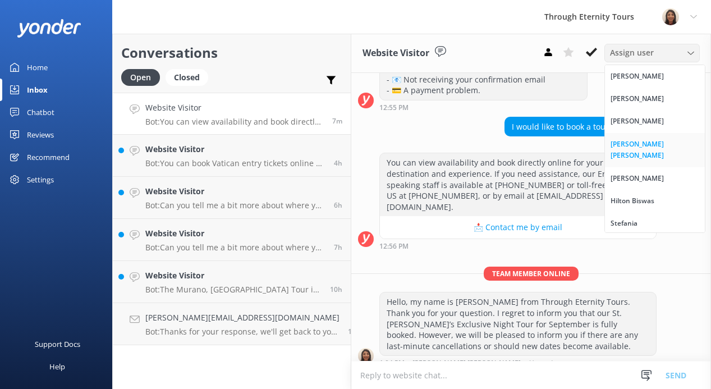
click at [634, 141] on div "[PERSON_NAME] [PERSON_NAME]" at bounding box center [655, 150] width 89 height 23
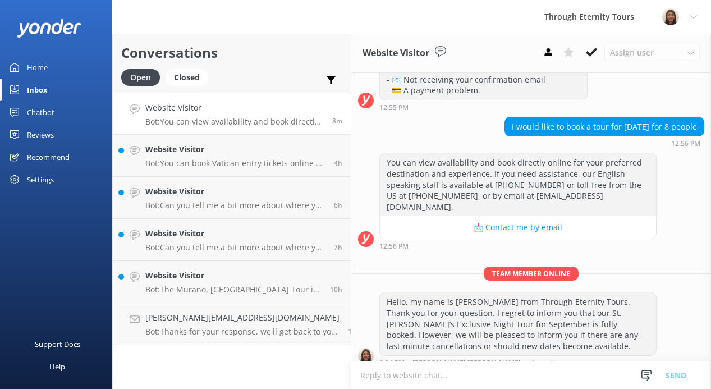
click at [450, 367] on textarea at bounding box center [531, 374] width 360 height 27
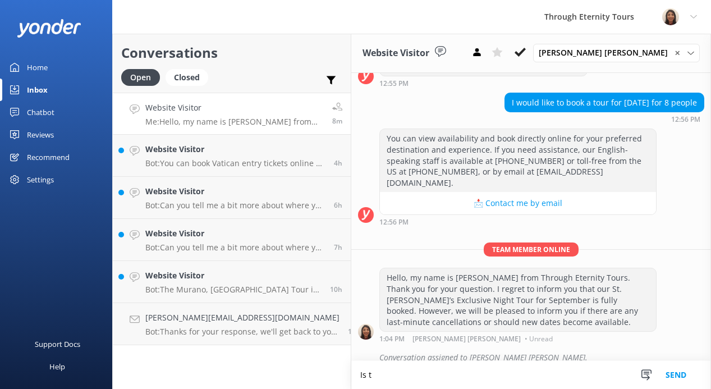
scroll to position [238, 0]
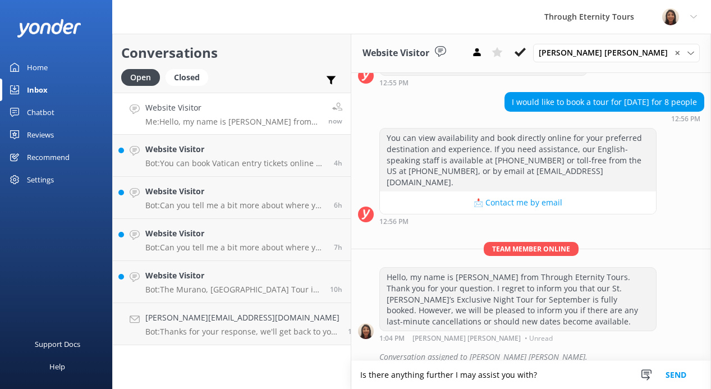
type textarea "Is there anything further I may assist you with?"
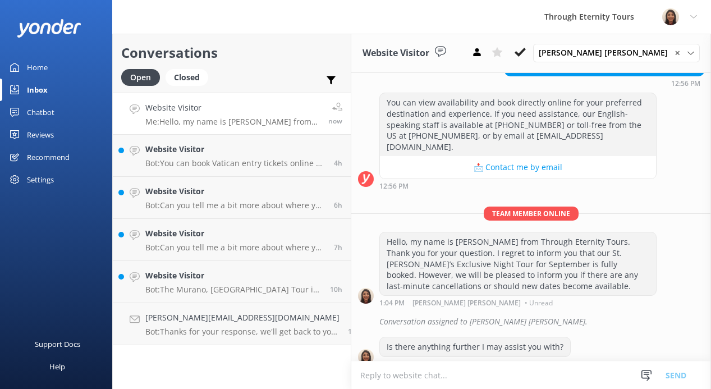
scroll to position [274, 0]
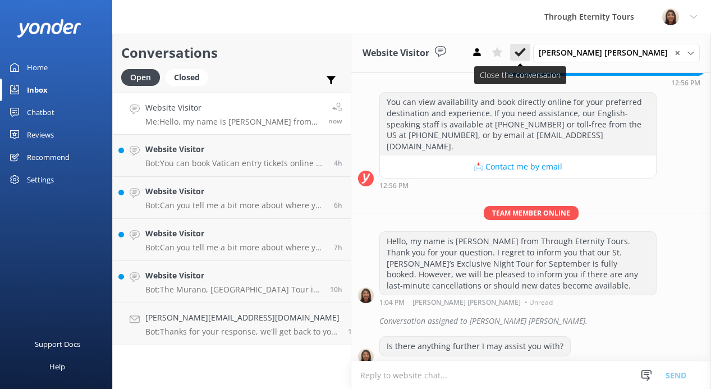
click at [526, 48] on icon at bounding box center [520, 52] width 11 height 11
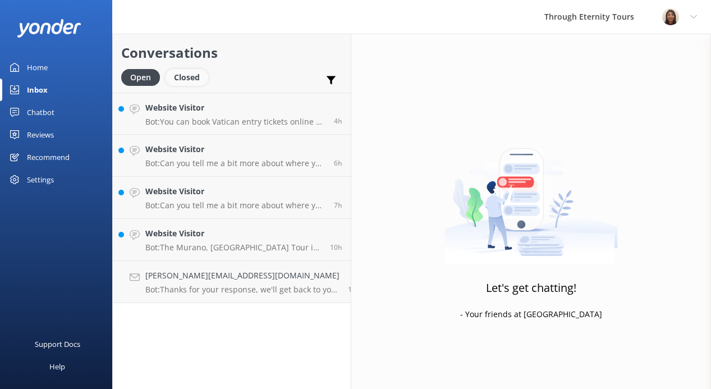
click at [187, 81] on div "Closed" at bounding box center [187, 77] width 43 height 17
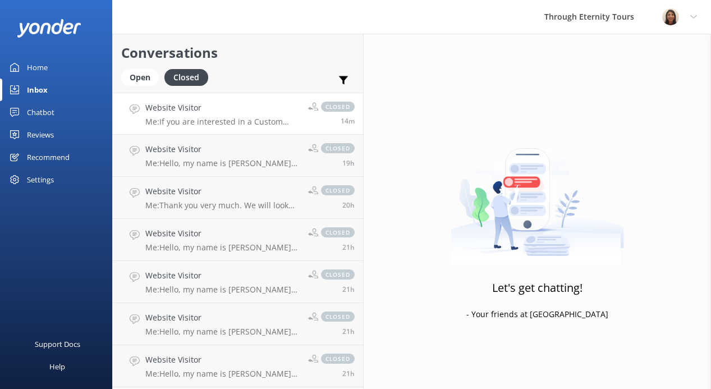
click at [196, 106] on h4 "Website Visitor" at bounding box center [222, 108] width 154 height 12
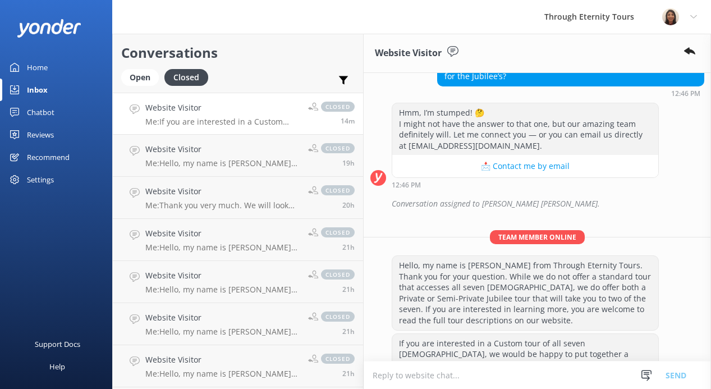
scroll to position [190, 0]
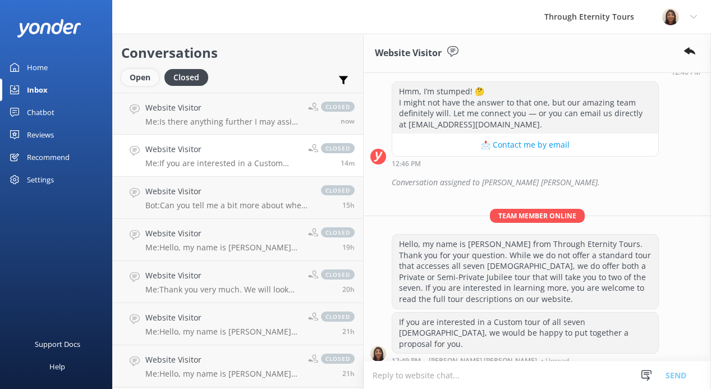
click at [145, 82] on div "Open" at bounding box center [140, 77] width 38 height 17
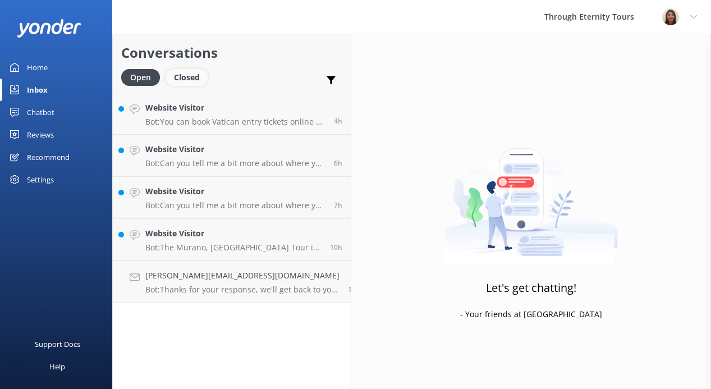
click at [198, 75] on div "Closed" at bounding box center [187, 77] width 43 height 17
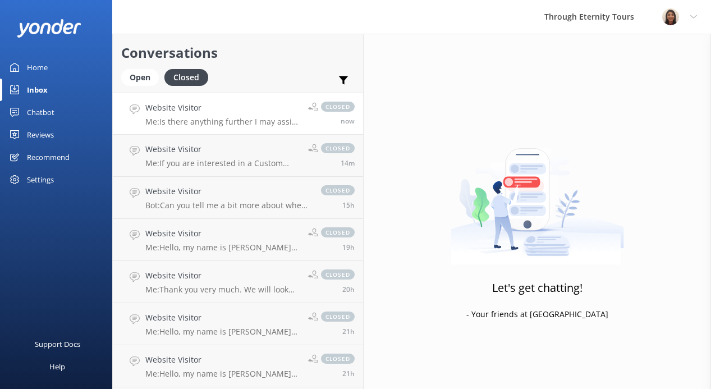
click at [194, 113] on h4 "Website Visitor" at bounding box center [222, 108] width 154 height 12
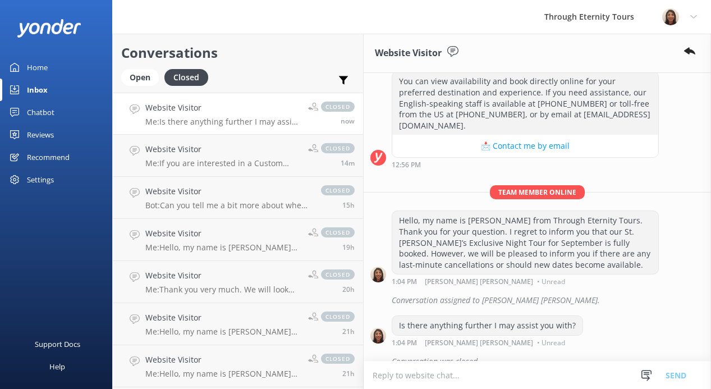
scroll to position [298, 0]
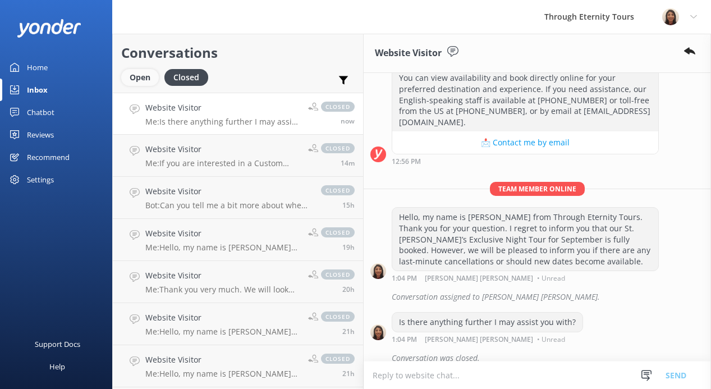
click at [143, 75] on div "Open" at bounding box center [140, 77] width 38 height 17
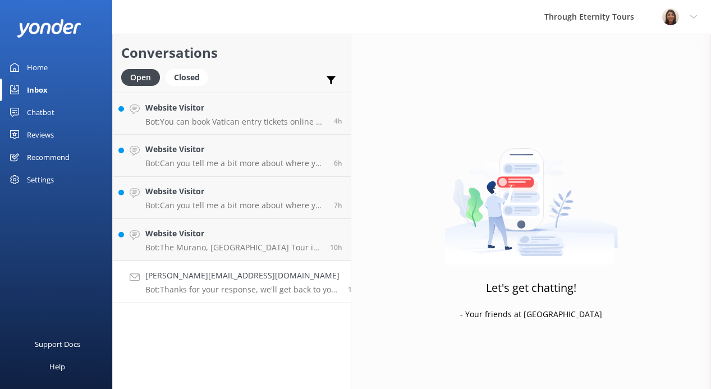
click at [215, 281] on h4 "[PERSON_NAME][EMAIL_ADDRESS][DOMAIN_NAME]" at bounding box center [242, 275] width 194 height 12
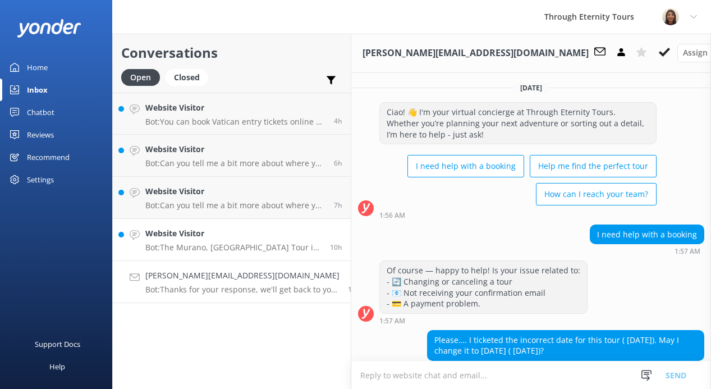
click at [196, 236] on h4 "Website Visitor" at bounding box center [233, 233] width 176 height 12
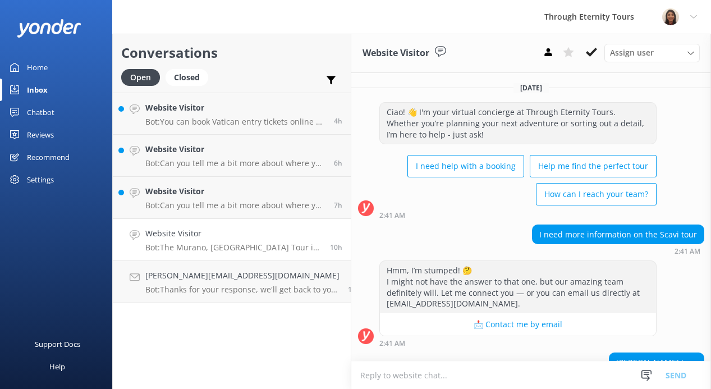
scroll to position [257, 0]
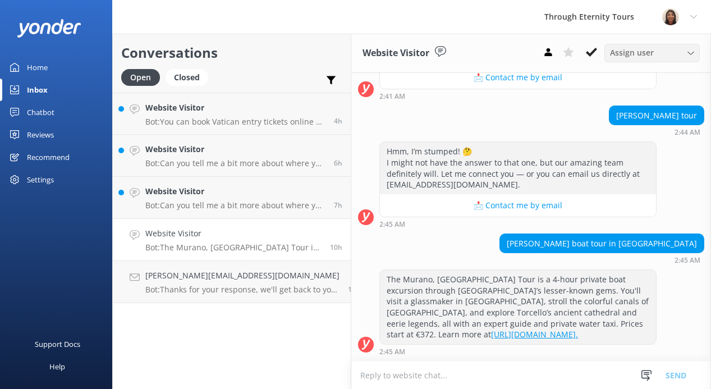
click at [624, 57] on span "Assign user" at bounding box center [632, 53] width 44 height 12
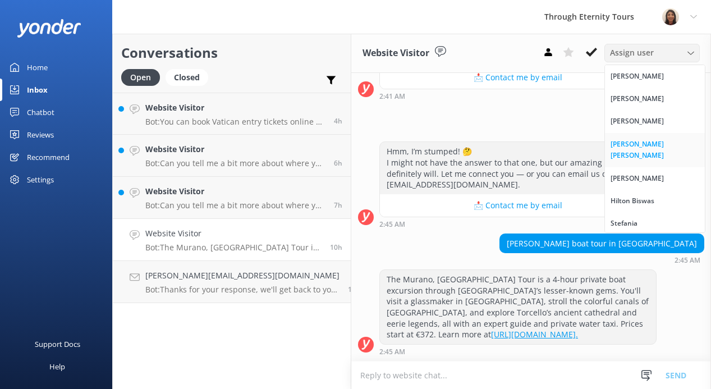
click at [636, 144] on div "[PERSON_NAME] [PERSON_NAME]" at bounding box center [655, 150] width 89 height 23
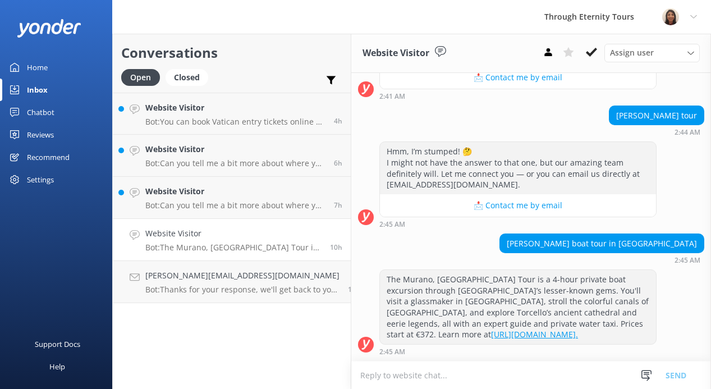
click at [478, 374] on textarea at bounding box center [531, 374] width 360 height 27
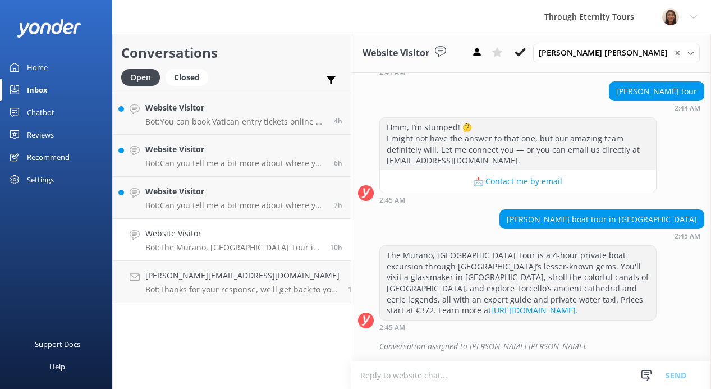
paste textarea "Hello, my name is [PERSON_NAME] from Through Eternity Tours. How can I assist y…"
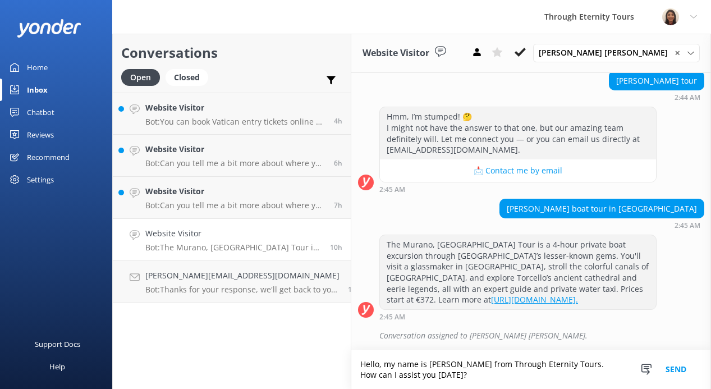
scroll to position [293, 0]
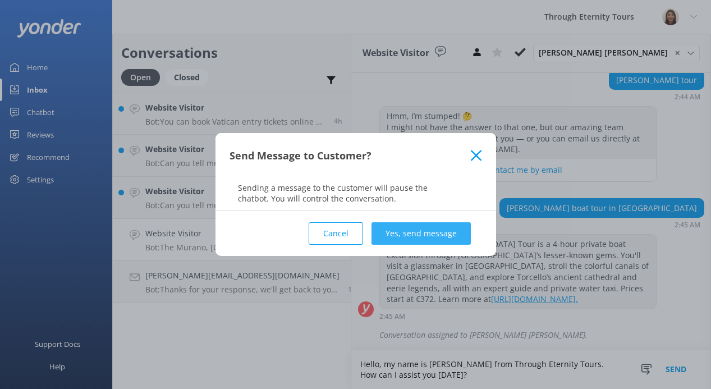
type textarea "Hello, my name is [PERSON_NAME] from Through Eternity Tours. How can I assist y…"
click at [437, 228] on button "Yes, send message" at bounding box center [421, 233] width 99 height 22
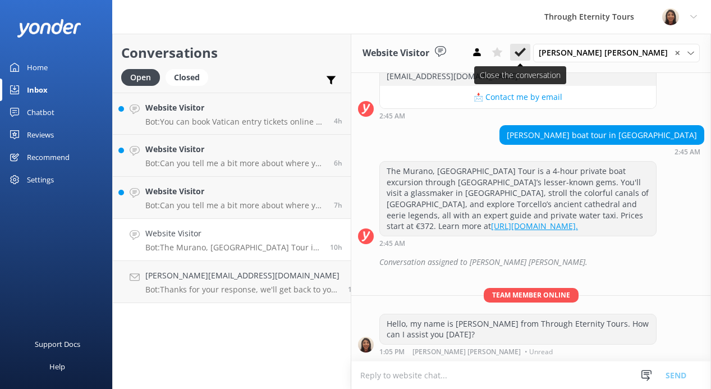
scroll to position [365, 0]
click at [526, 49] on icon at bounding box center [520, 52] width 11 height 11
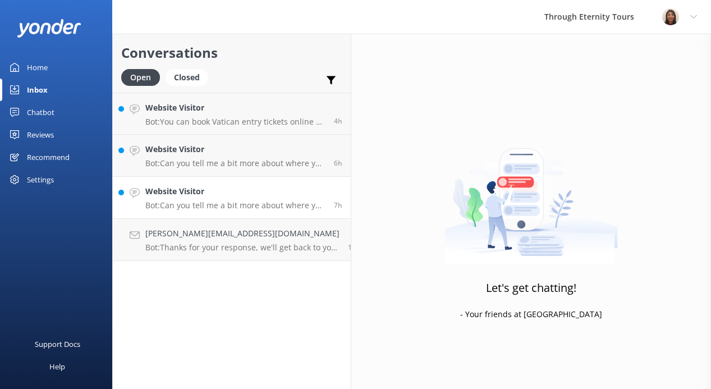
click at [198, 201] on p "Bot: Can you tell me a bit more about where you are going? We have an amazing a…" at bounding box center [235, 205] width 180 height 10
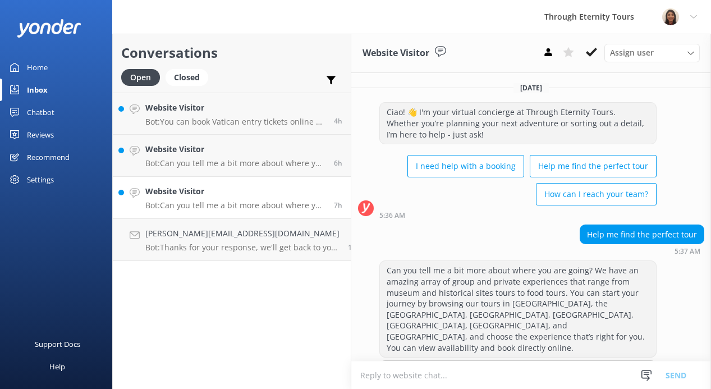
scroll to position [37, 0]
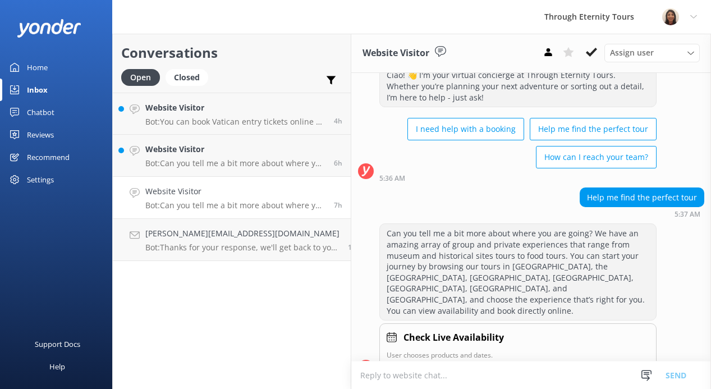
click at [407, 372] on textarea at bounding box center [531, 374] width 360 height 27
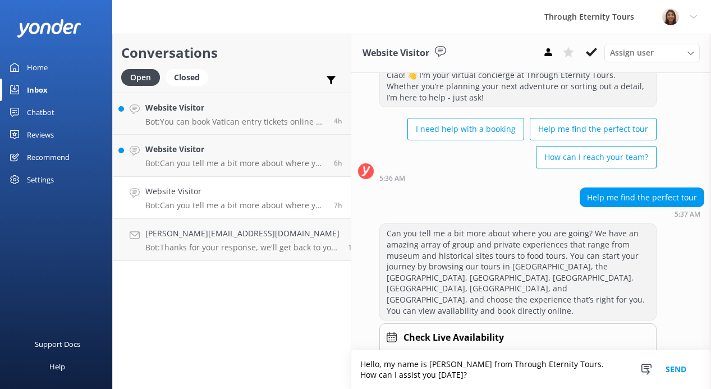
scroll to position [48, 0]
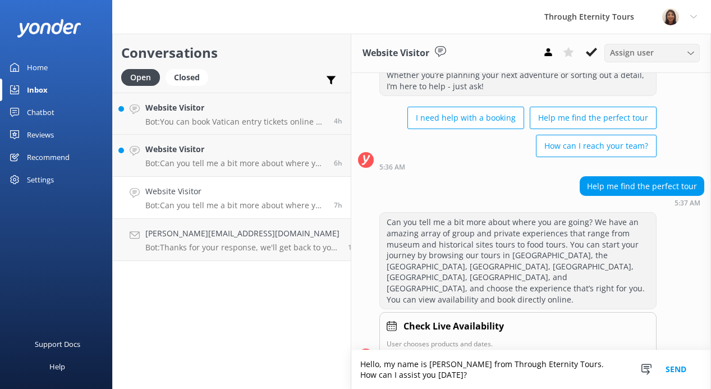
type textarea "Hello, my name is [PERSON_NAME] from Through Eternity Tours. How can I assist y…"
click at [625, 56] on span "Assign user" at bounding box center [632, 53] width 44 height 12
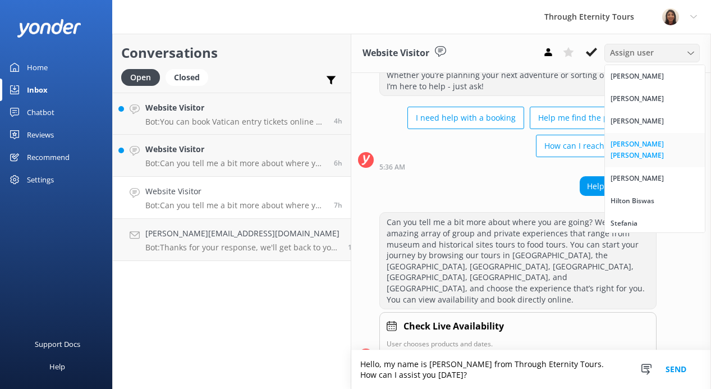
click at [644, 141] on div "[PERSON_NAME] [PERSON_NAME]" at bounding box center [655, 150] width 89 height 23
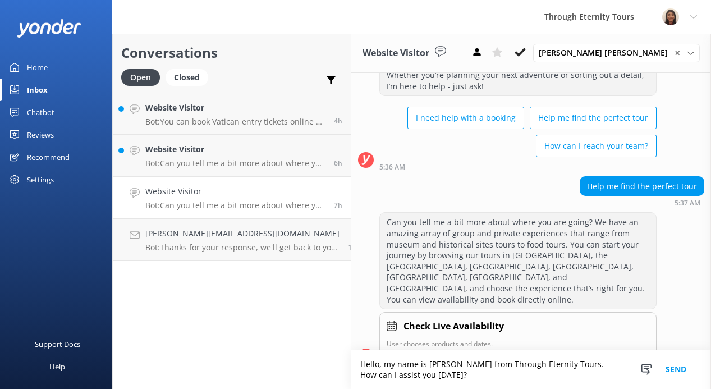
scroll to position [73, 0]
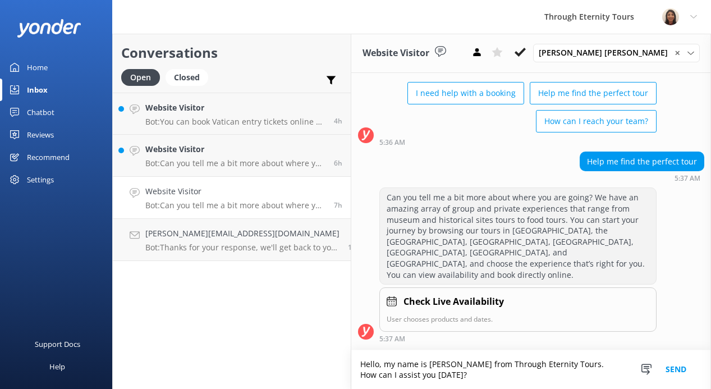
click at [680, 368] on button "Send" at bounding box center [676, 369] width 42 height 39
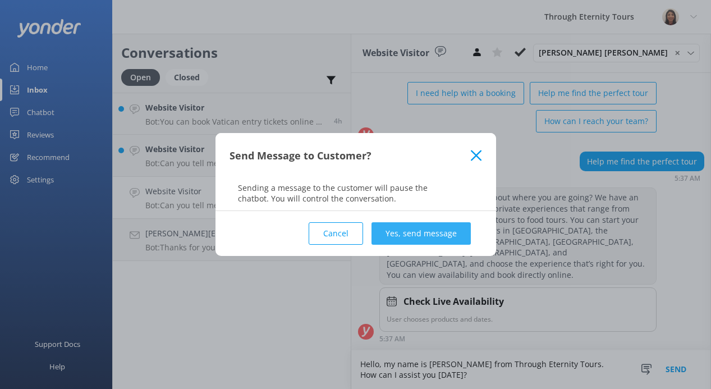
click at [441, 227] on button "Yes, send message" at bounding box center [421, 233] width 99 height 22
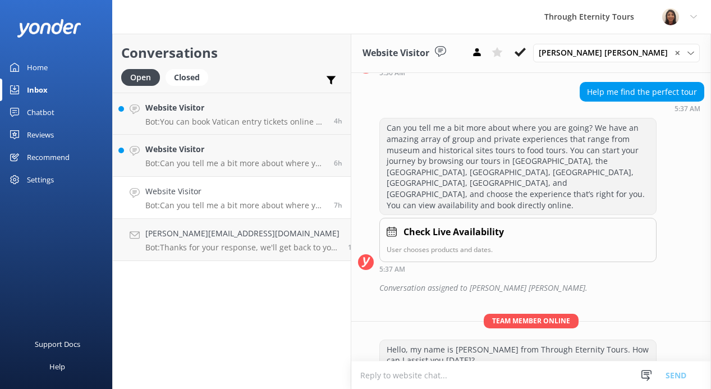
scroll to position [145, 0]
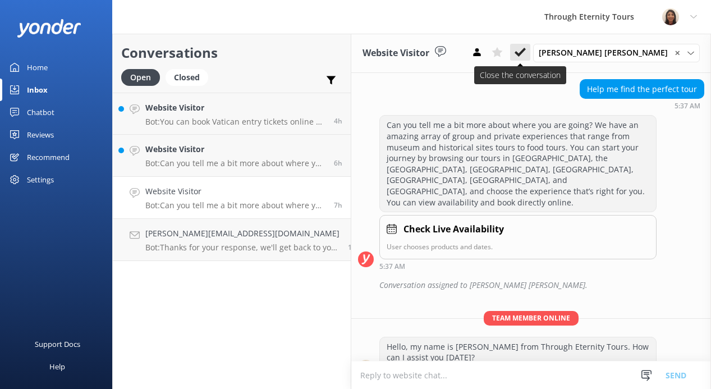
click at [526, 51] on use at bounding box center [520, 52] width 11 height 9
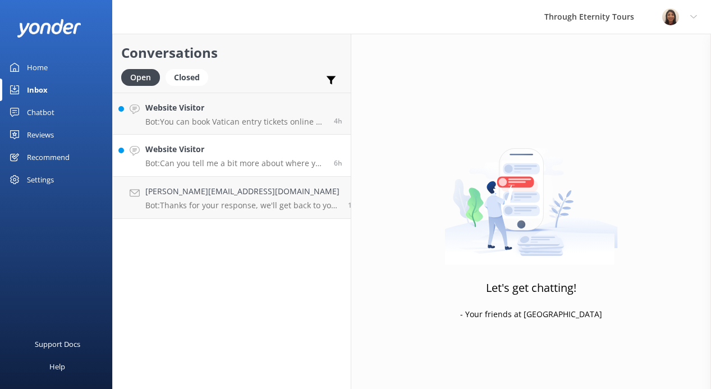
click at [236, 161] on p "Bot: Can you tell me a bit more about where you are going? We have an amazing a…" at bounding box center [235, 163] width 180 height 10
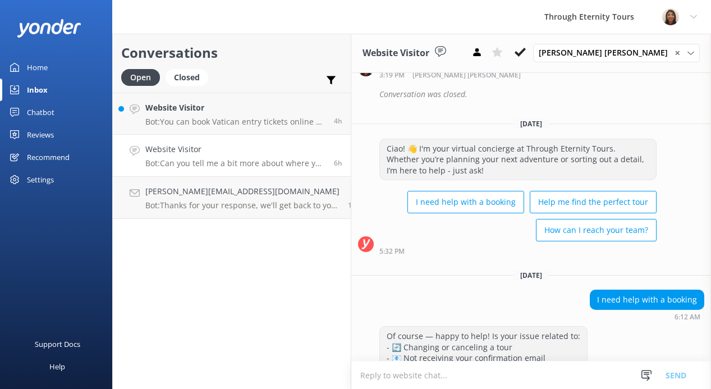
scroll to position [562, 0]
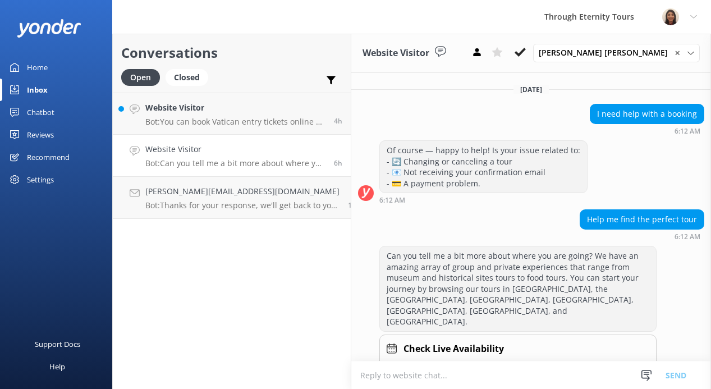
click at [399, 373] on textarea at bounding box center [531, 374] width 360 height 27
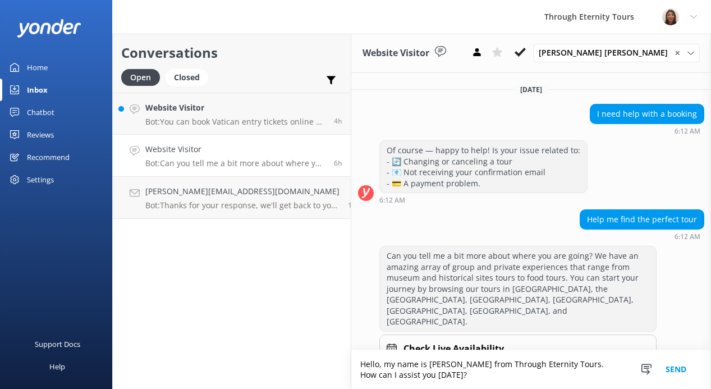
scroll to position [574, 0]
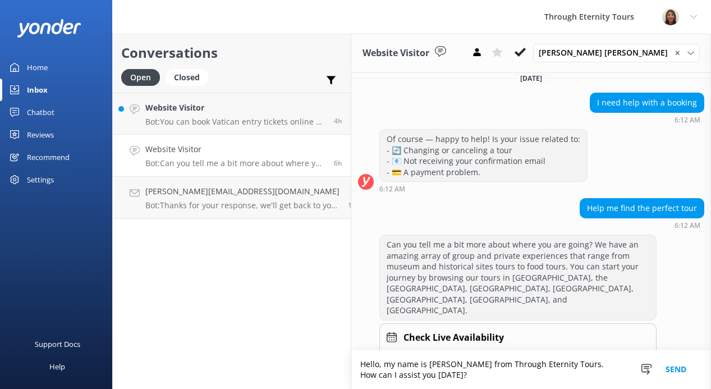
type textarea "Hello, my name is [PERSON_NAME] from Through Eternity Tours. How can I assist y…"
click at [680, 370] on button "Send" at bounding box center [676, 369] width 42 height 39
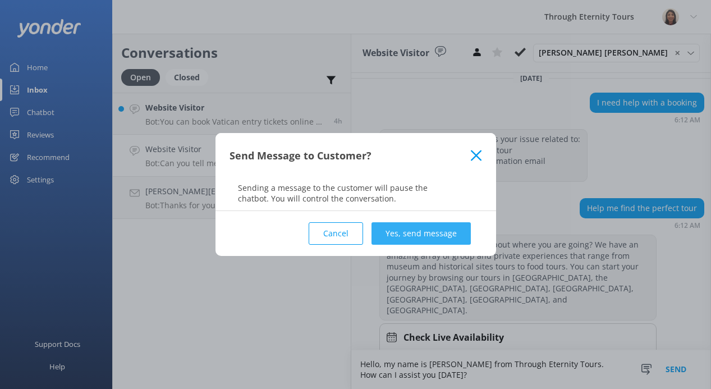
click at [457, 236] on button "Yes, send message" at bounding box center [421, 233] width 99 height 22
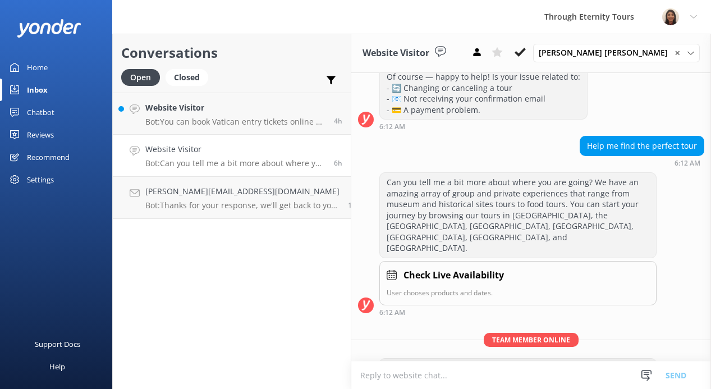
scroll to position [646, 0]
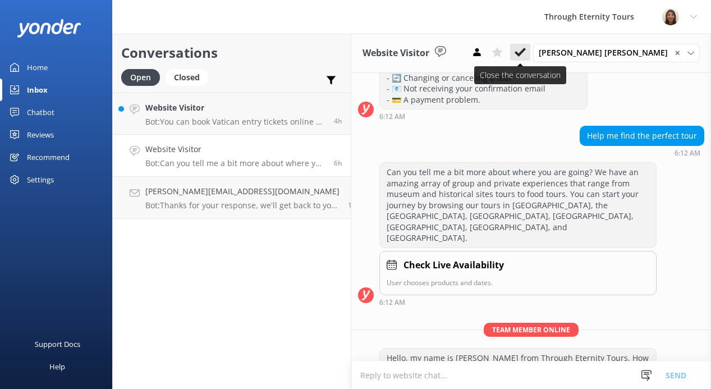
click at [526, 52] on icon at bounding box center [520, 52] width 11 height 11
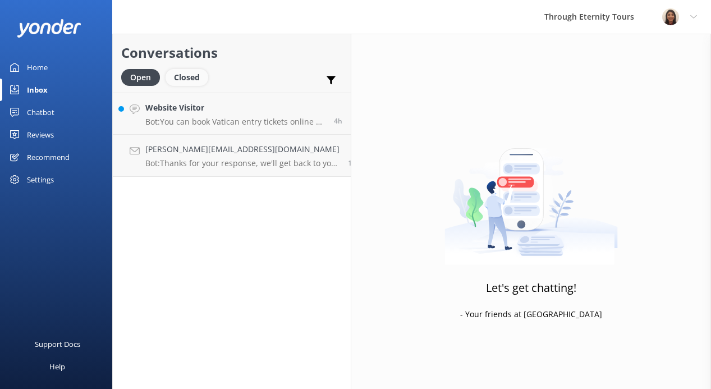
click at [181, 77] on div "Closed" at bounding box center [187, 77] width 43 height 17
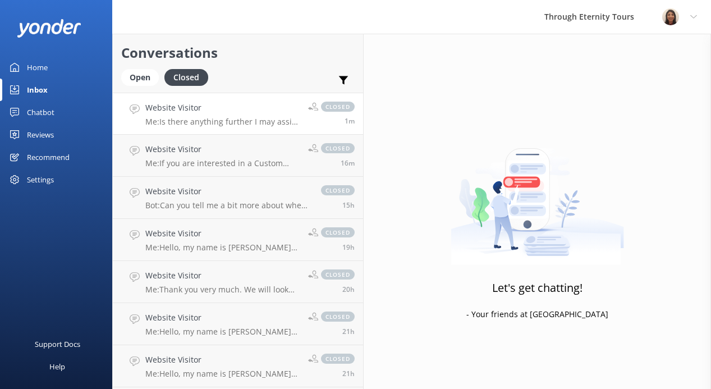
click at [184, 109] on h4 "Website Visitor" at bounding box center [222, 108] width 154 height 12
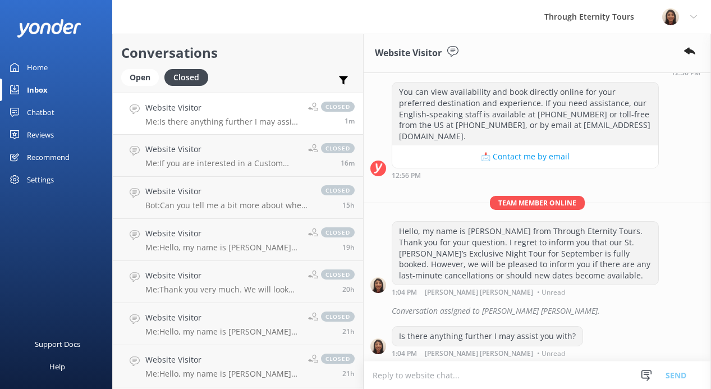
scroll to position [298, 0]
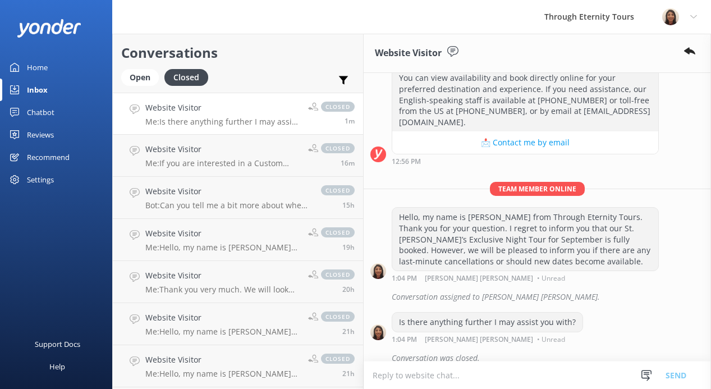
click at [196, 106] on h4 "Website Visitor" at bounding box center [222, 108] width 154 height 12
click at [190, 140] on link "Website Visitor Me: If you are interested in a Custom tour of all seven [DEMOGR…" at bounding box center [238, 156] width 250 height 42
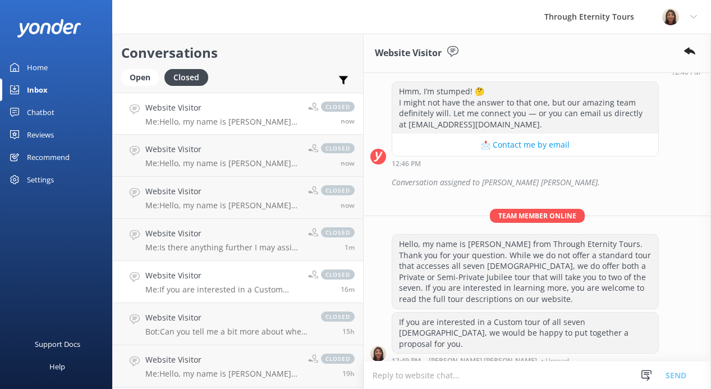
click at [203, 117] on p "Me: Hello, my name is [PERSON_NAME] from Through Eternity Tours. How can I assi…" at bounding box center [222, 122] width 154 height 10
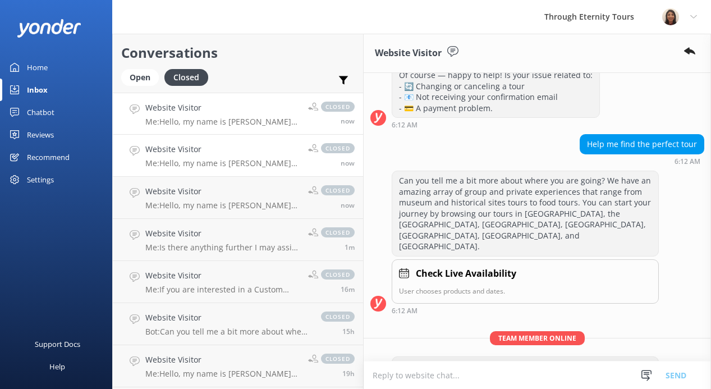
click at [192, 151] on h4 "Website Visitor" at bounding box center [222, 149] width 154 height 12
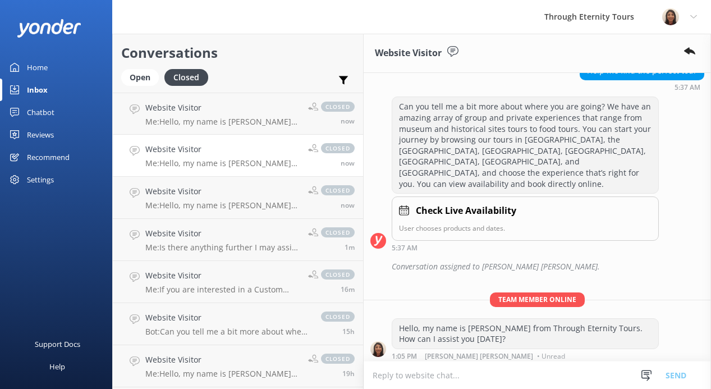
scroll to position [170, 0]
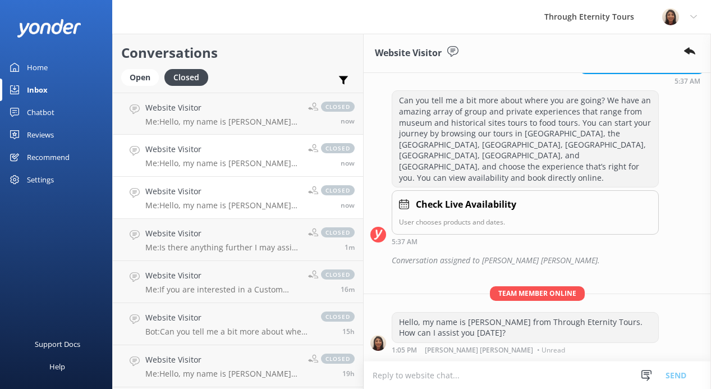
click at [187, 204] on p "Me: Hello, my name is [PERSON_NAME] from Through Eternity Tours. How can I assi…" at bounding box center [222, 205] width 154 height 10
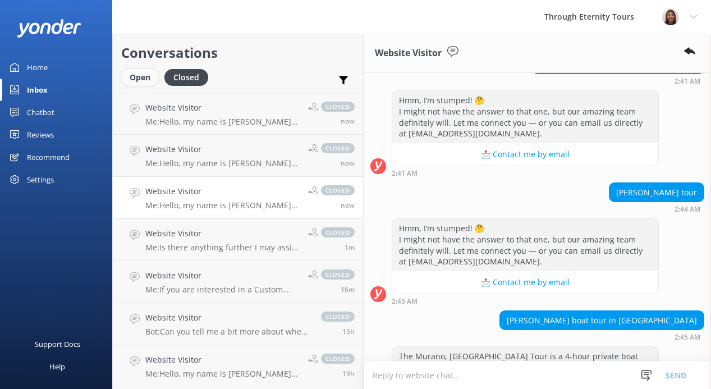
click at [145, 76] on div "Open" at bounding box center [140, 77] width 38 height 17
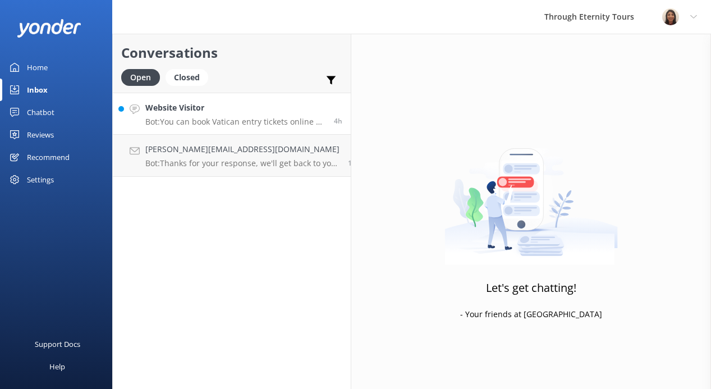
click at [254, 115] on div "Website Visitor Bot: You can book Vatican entry tickets online at [URL][DOMAIN_…" at bounding box center [235, 114] width 180 height 24
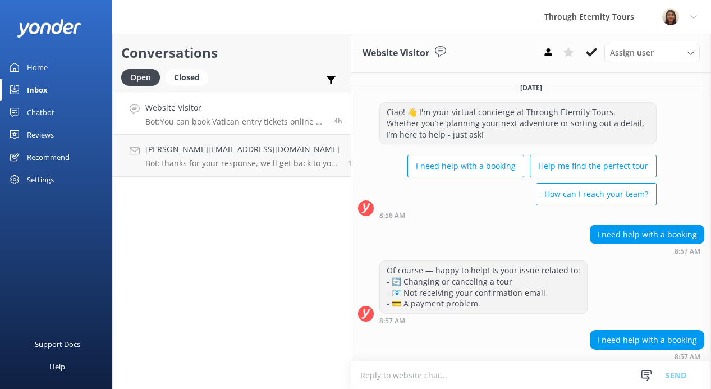
scroll to position [157, 0]
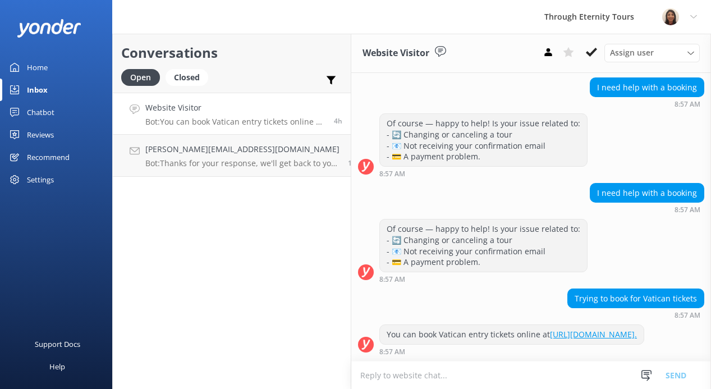
click at [396, 382] on textarea at bounding box center [531, 374] width 360 height 27
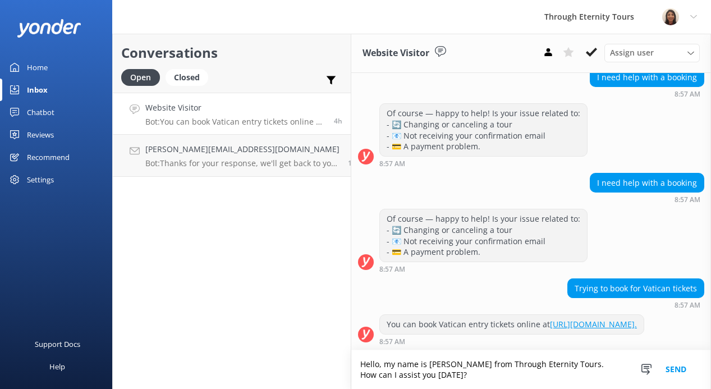
scroll to position [168, 0]
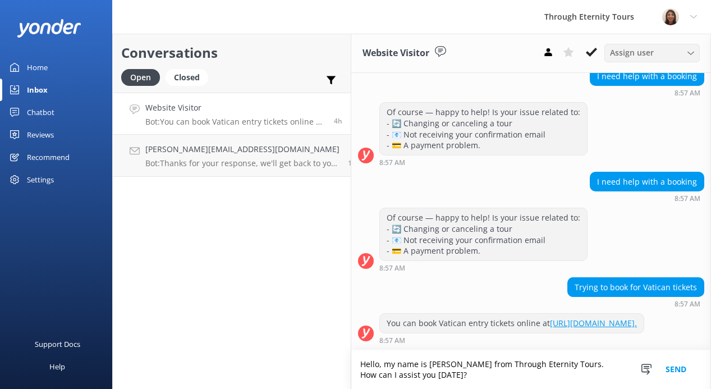
type textarea "Hello, my name is [PERSON_NAME] from Through Eternity Tours. How can I assist y…"
click at [622, 51] on span "Assign user" at bounding box center [632, 53] width 44 height 12
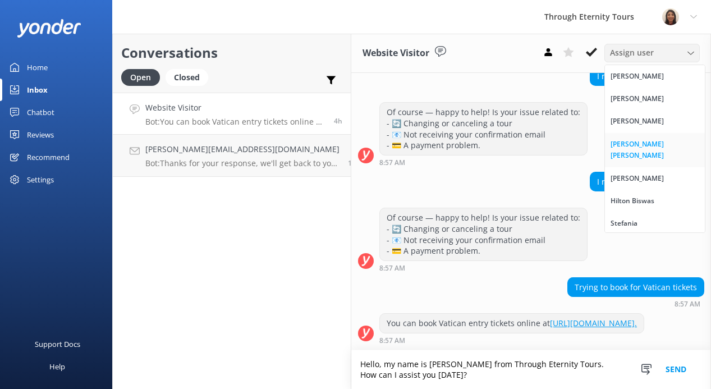
click at [635, 144] on div "[PERSON_NAME] [PERSON_NAME]" at bounding box center [655, 150] width 89 height 23
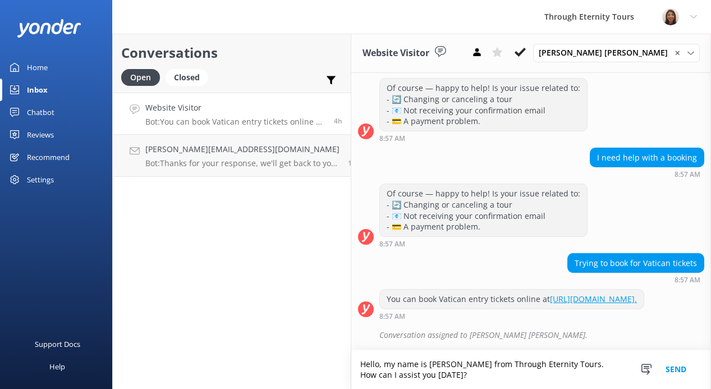
scroll to position [193, 0]
click at [680, 370] on button "Send" at bounding box center [676, 369] width 42 height 39
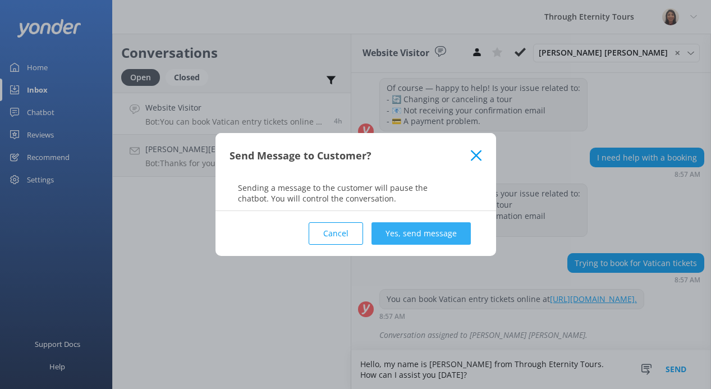
click at [433, 240] on button "Yes, send message" at bounding box center [421, 233] width 99 height 22
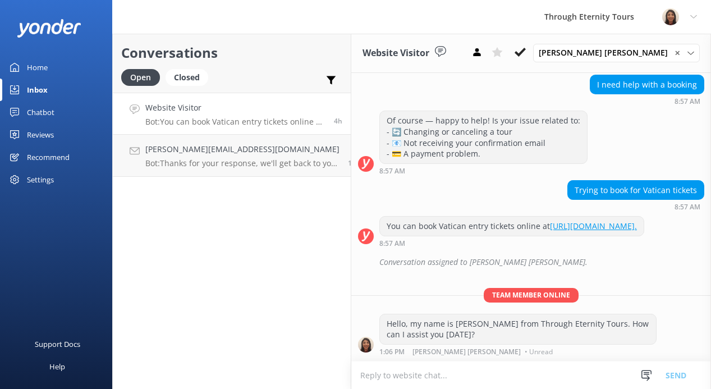
scroll to position [265, 0]
click at [526, 54] on icon at bounding box center [520, 52] width 11 height 11
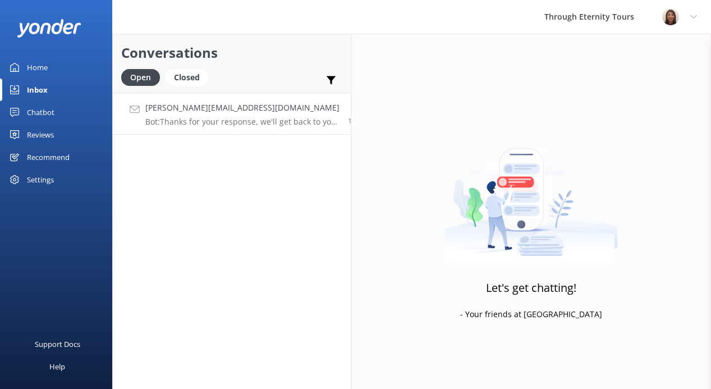
click at [259, 107] on h4 "[PERSON_NAME][EMAIL_ADDRESS][DOMAIN_NAME]" at bounding box center [242, 108] width 194 height 12
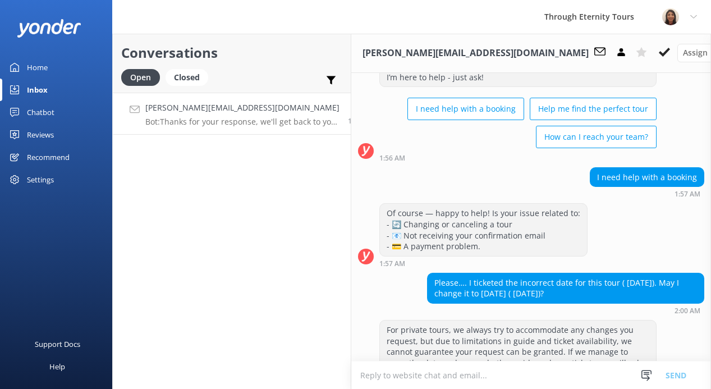
scroll to position [61, 0]
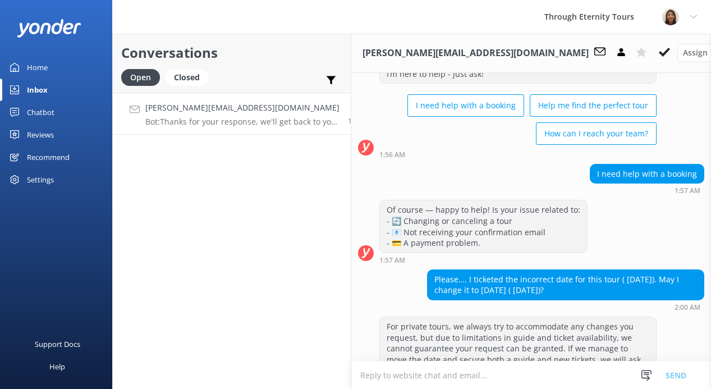
drag, startPoint x: 515, startPoint y: 278, endPoint x: 513, endPoint y: 297, distance: 19.2
click at [513, 297] on div "Please…. I ticketed the incorrect date for this tour ( [DATE]). May I change it…" at bounding box center [566, 285] width 276 height 30
click at [546, 299] on div "Please…. I ticketed the incorrect date for this tour ( [DATE]). May I change it…" at bounding box center [566, 285] width 276 height 30
click at [536, 271] on div "Please…. I ticketed the incorrect date for this tour ( [DATE]). May I change it…" at bounding box center [566, 285] width 276 height 30
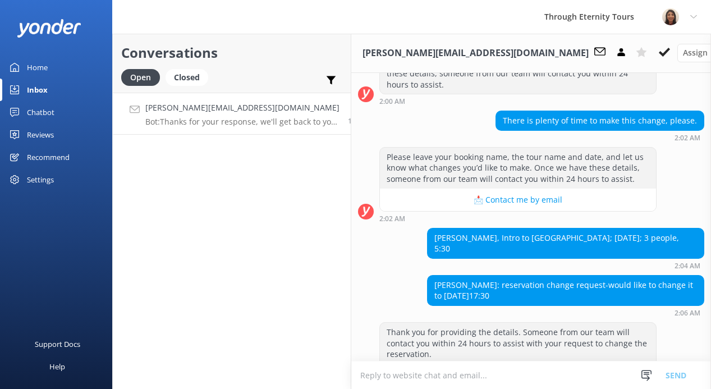
scroll to position [393, 0]
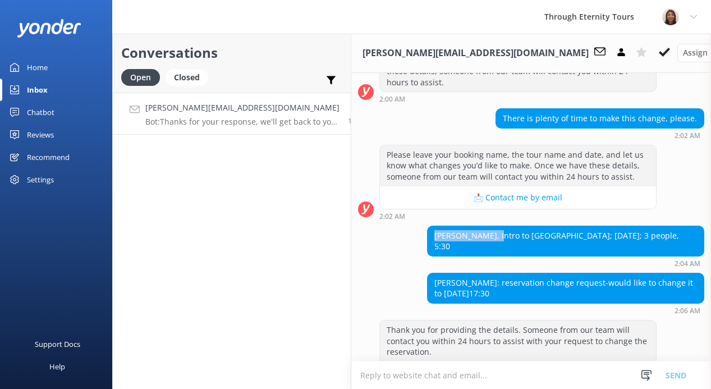
drag, startPoint x: 548, startPoint y: 224, endPoint x: 466, endPoint y: 224, distance: 82.5
click at [466, 226] on div "[PERSON_NAME], Intro to [GEOGRAPHIC_DATA]; [DATE]; 3 people, 5:30 2:04 AM" at bounding box center [531, 247] width 360 height 42
copy div "[PERSON_NAME]"
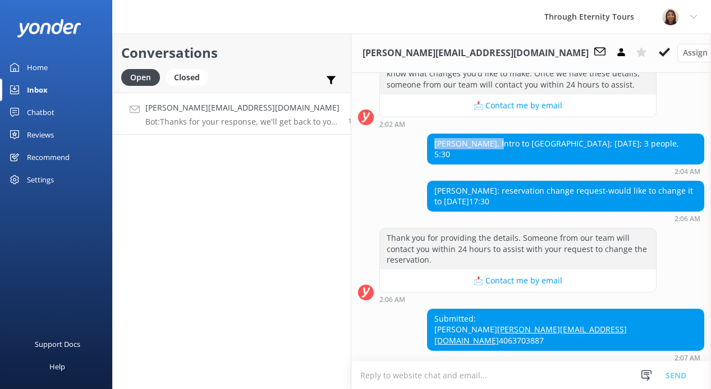
scroll to position [515, 0]
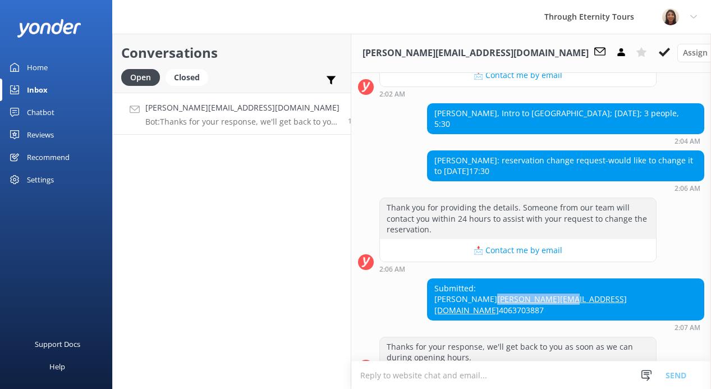
drag, startPoint x: 695, startPoint y: 276, endPoint x: 590, endPoint y: 277, distance: 104.4
click at [590, 278] on div "Submitted: [PERSON_NAME] [PERSON_NAME][EMAIL_ADDRESS][DOMAIN_NAME] 4063703887 2…" at bounding box center [531, 304] width 360 height 53
copy link "[PERSON_NAME][EMAIL_ADDRESS][DOMAIN_NAME]"
click at [635, 279] on div "Submitted: [PERSON_NAME] [PERSON_NAME][EMAIL_ADDRESS][DOMAIN_NAME] 4063703887" at bounding box center [566, 299] width 276 height 41
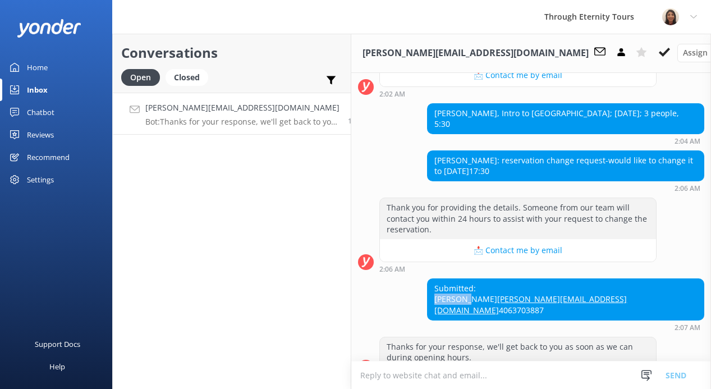
copy div "[PERSON_NAME]"
click at [680, 49] on div "Assign user" at bounding box center [725, 53] width 90 height 12
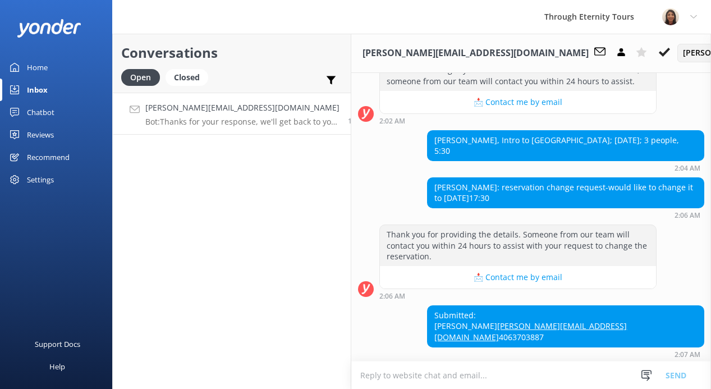
scroll to position [483, 0]
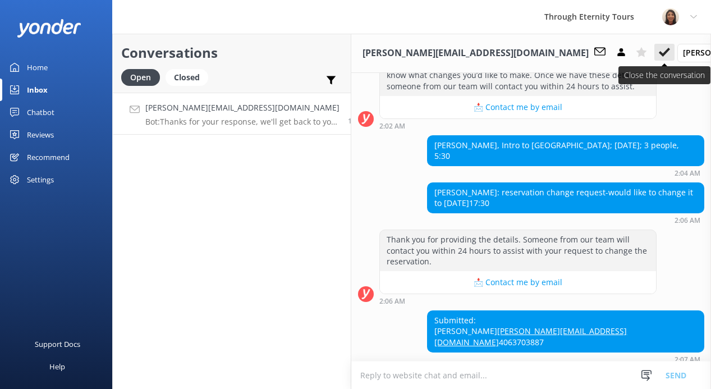
click at [659, 51] on icon at bounding box center [664, 52] width 11 height 11
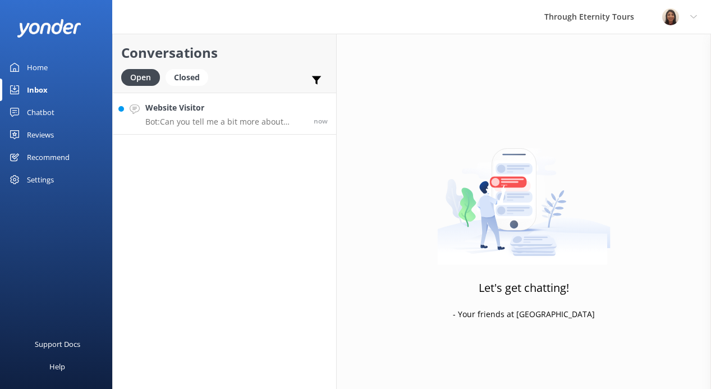
click at [198, 130] on link "Website Visitor Bot: Can you tell me a bit more about where you are going? We h…" at bounding box center [224, 114] width 223 height 42
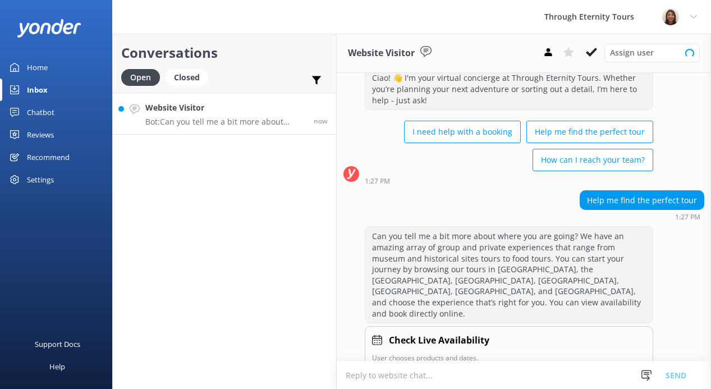
scroll to position [37, 0]
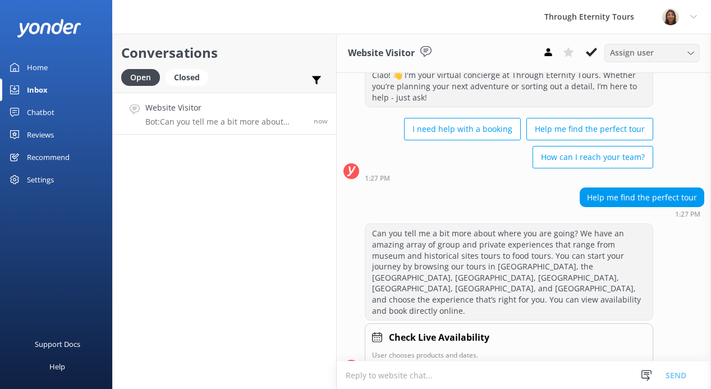
click at [638, 48] on span "Assign user" at bounding box center [632, 53] width 44 height 12
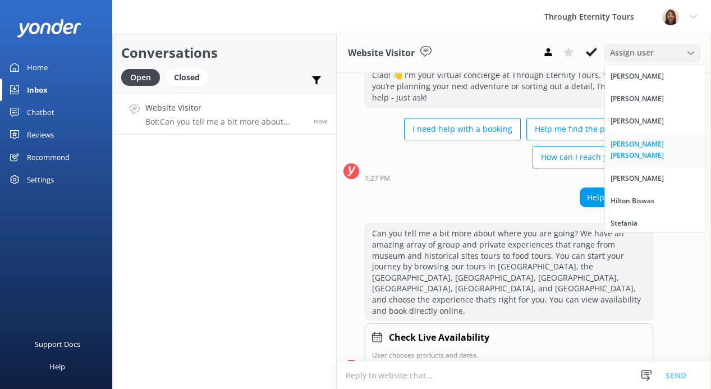
click at [643, 137] on link "[PERSON_NAME] [PERSON_NAME]" at bounding box center [655, 150] width 100 height 34
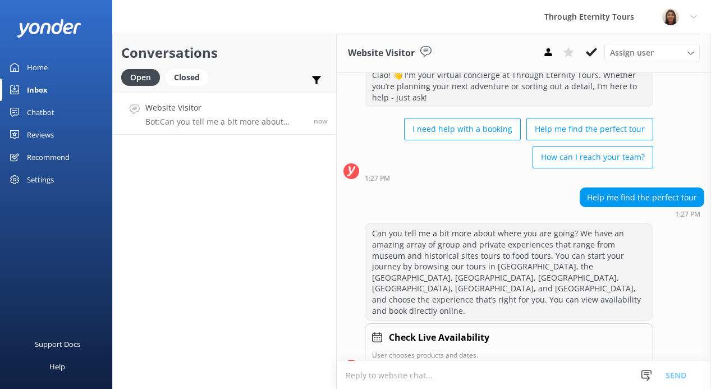
click at [405, 375] on textarea at bounding box center [524, 374] width 374 height 27
paste textarea "Hello, my name is [PERSON_NAME] from Through Eternity Tours. How can I assist y…"
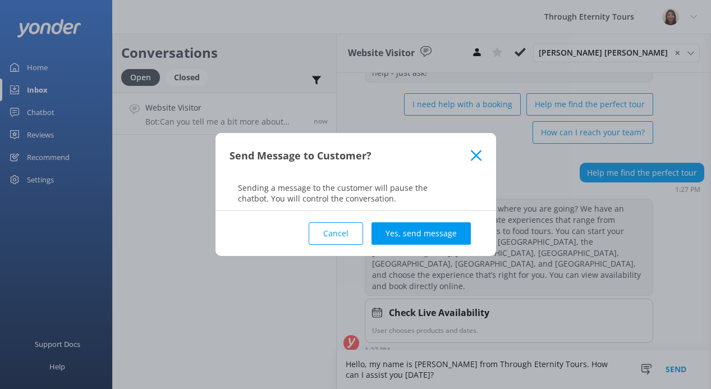
scroll to position [73, 0]
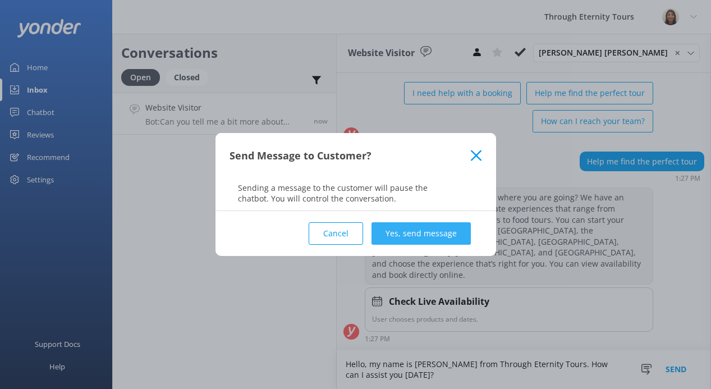
type textarea "Hello, my name is [PERSON_NAME] from Through Eternity Tours. How can I assist y…"
click at [418, 224] on button "Yes, send message" at bounding box center [421, 233] width 99 height 22
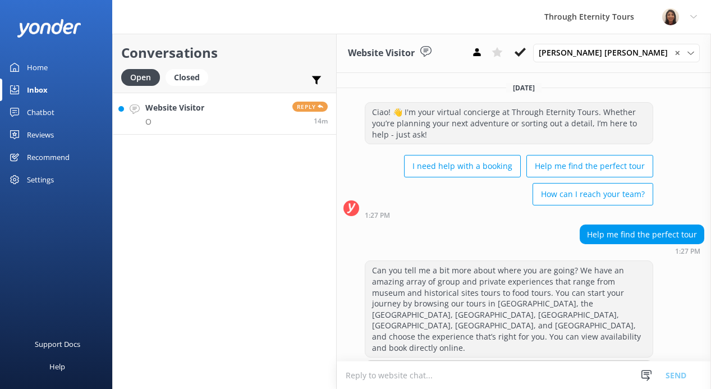
scroll to position [182, 0]
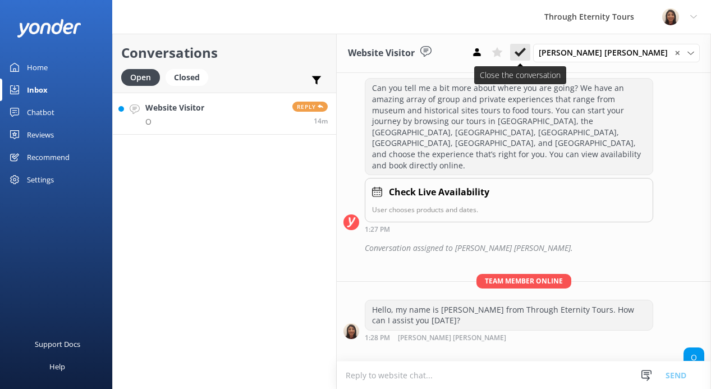
click at [530, 54] on button at bounding box center [520, 52] width 20 height 17
